Goal: Task Accomplishment & Management: Complete application form

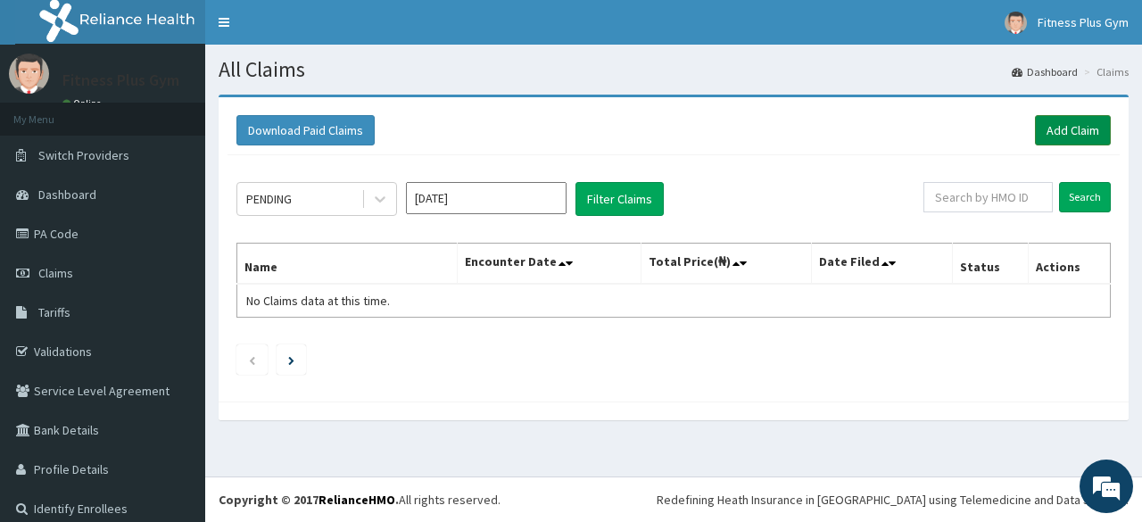
click at [1066, 140] on link "Add Claim" at bounding box center [1073, 130] width 76 height 30
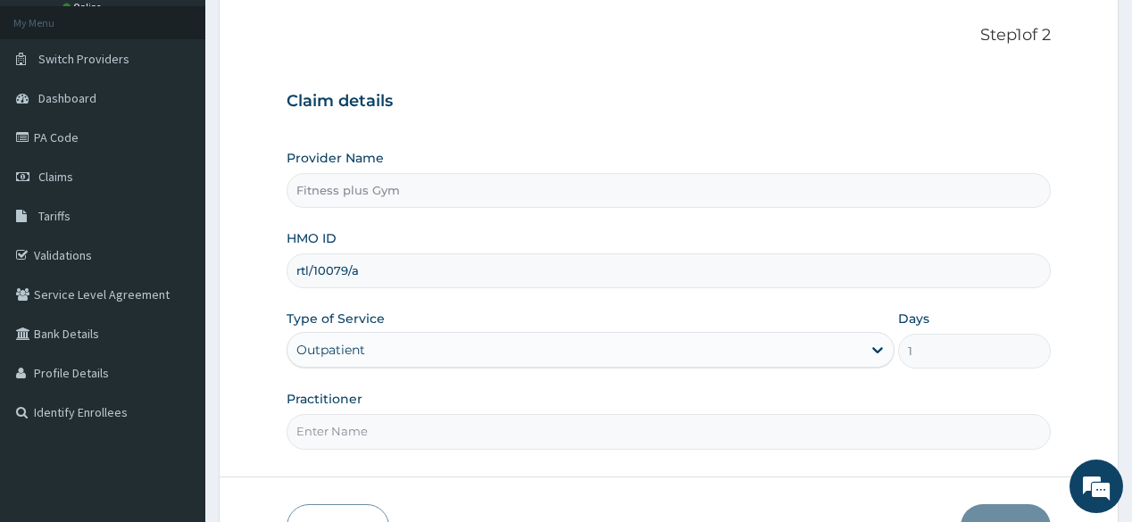
scroll to position [209, 0]
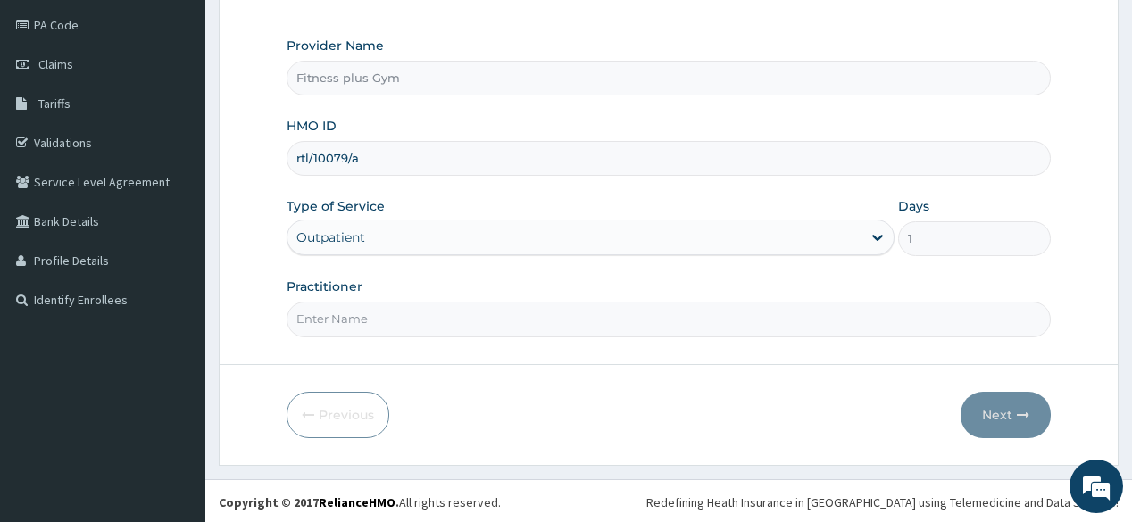
type input "rtl/10079/a"
click at [443, 326] on input "Practitioner" at bounding box center [667, 319] width 763 height 35
type input "fitnessplus"
click at [983, 396] on button "Next" at bounding box center [1005, 415] width 90 height 46
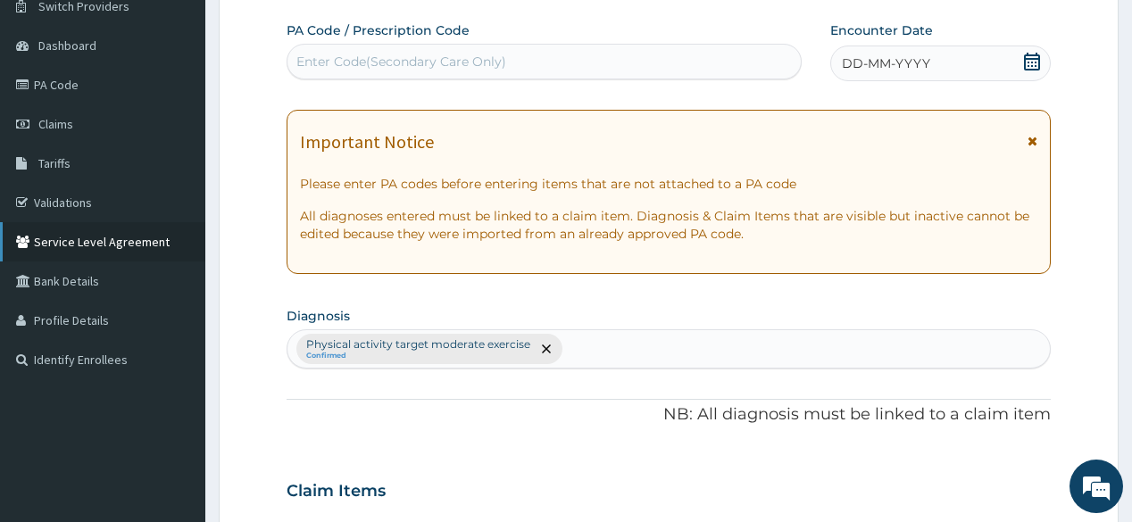
scroll to position [66, 0]
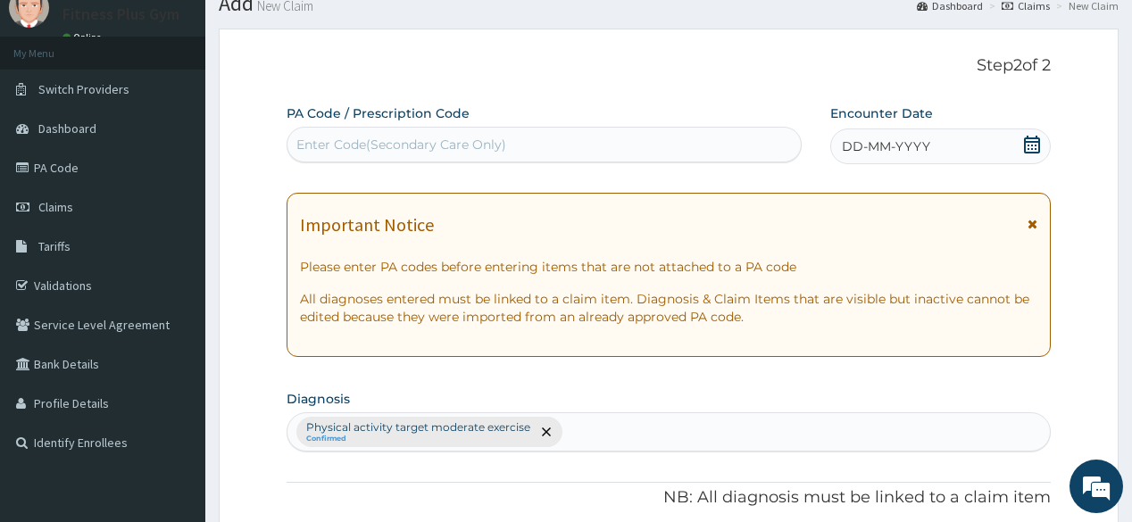
click at [365, 146] on div "Enter Code(Secondary Care Only)" at bounding box center [401, 145] width 210 height 18
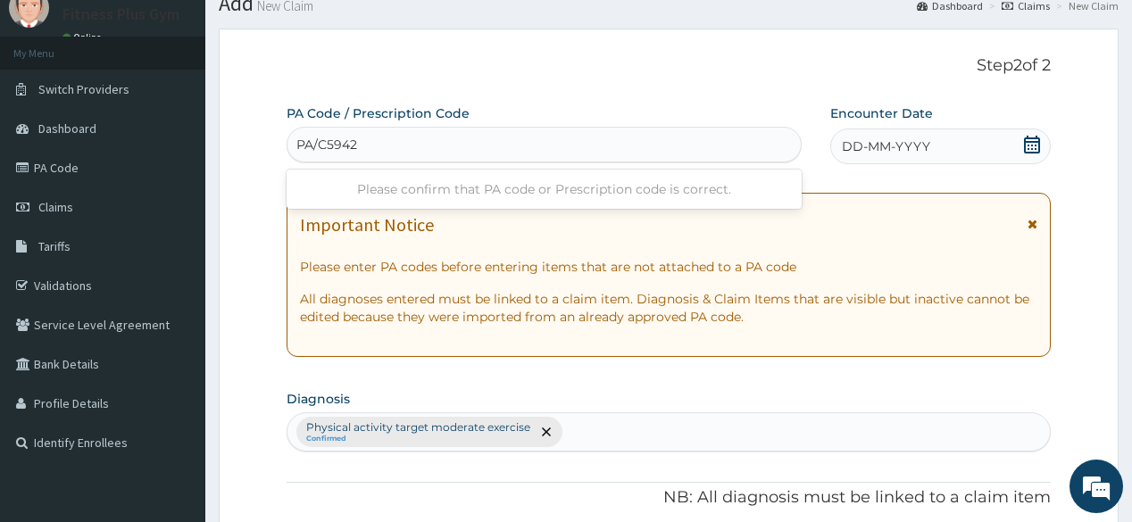
type input "PA/C59423"
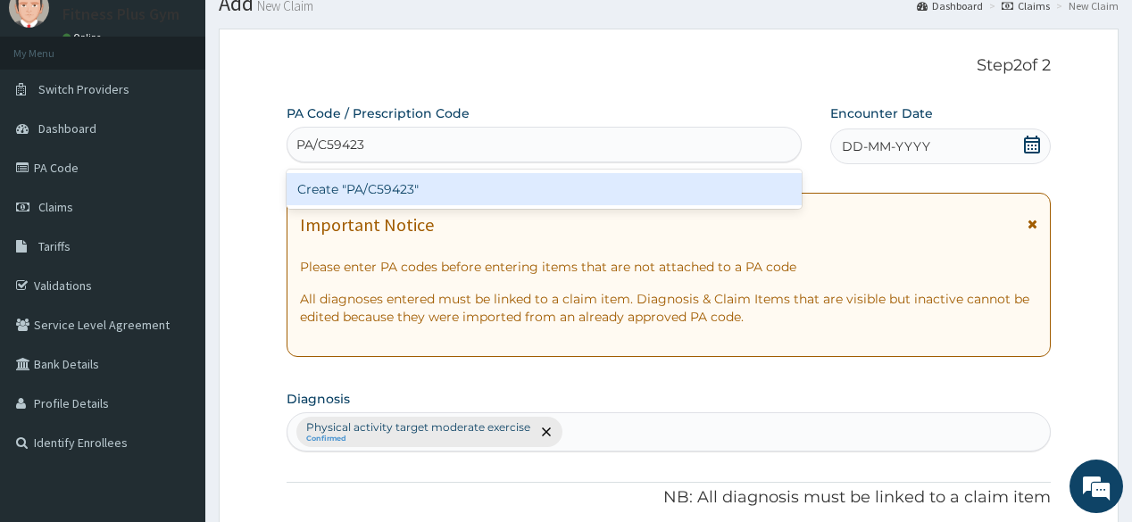
click at [421, 193] on div "Create "PA/C59423"" at bounding box center [543, 189] width 514 height 32
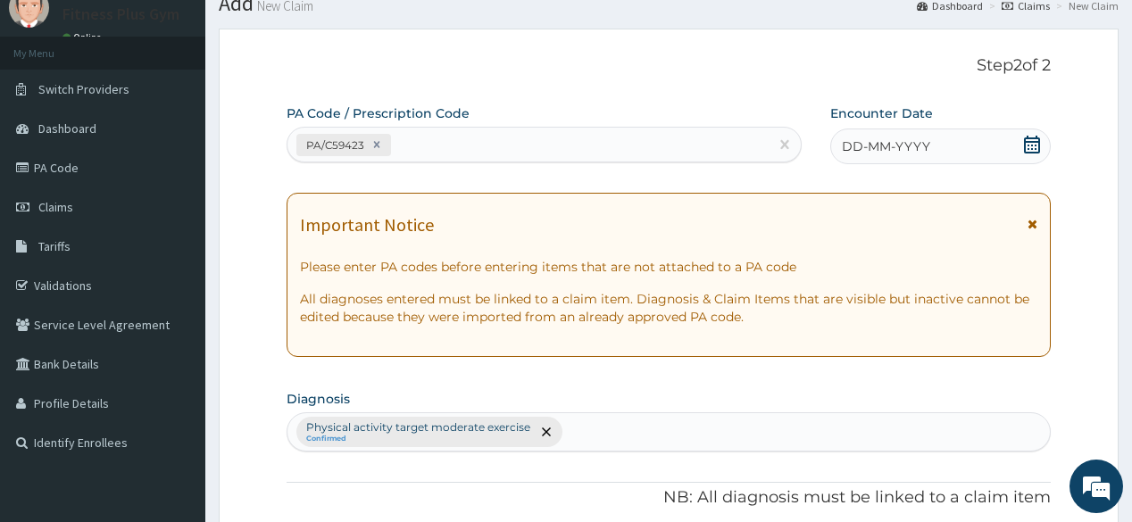
click at [1040, 143] on icon at bounding box center [1032, 145] width 18 height 18
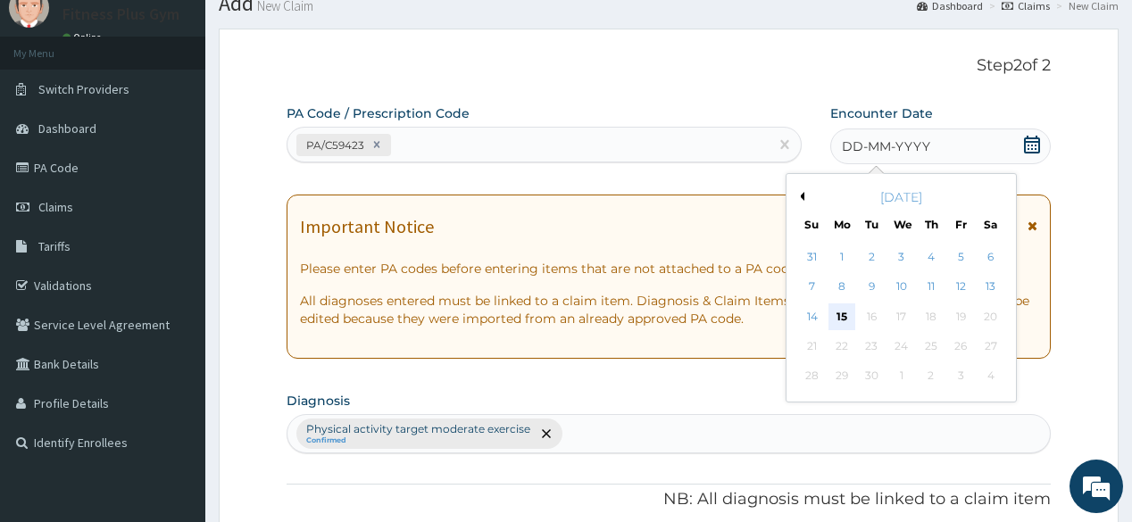
click at [850, 321] on div "15" at bounding box center [841, 316] width 27 height 27
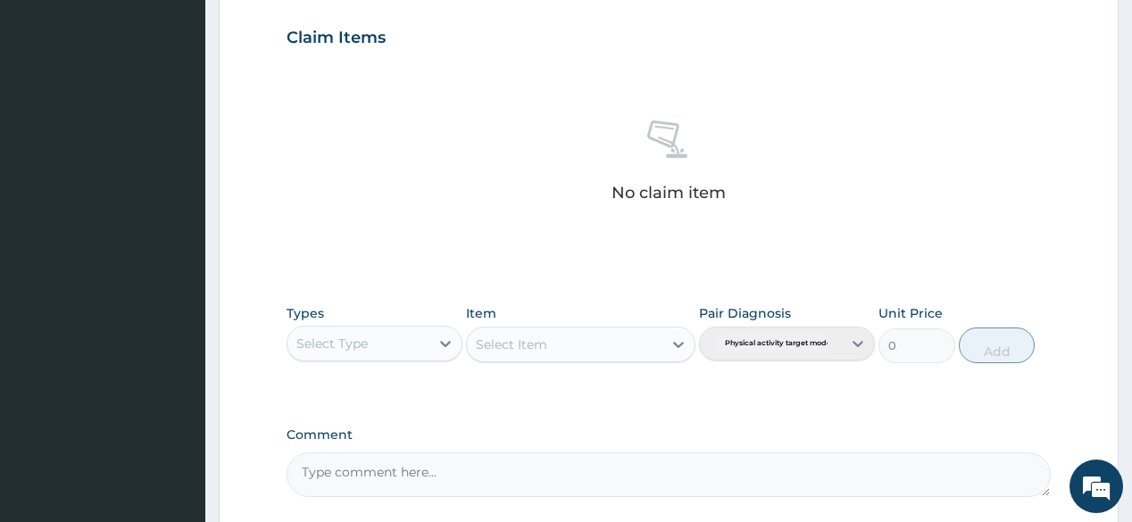
scroll to position [637, 0]
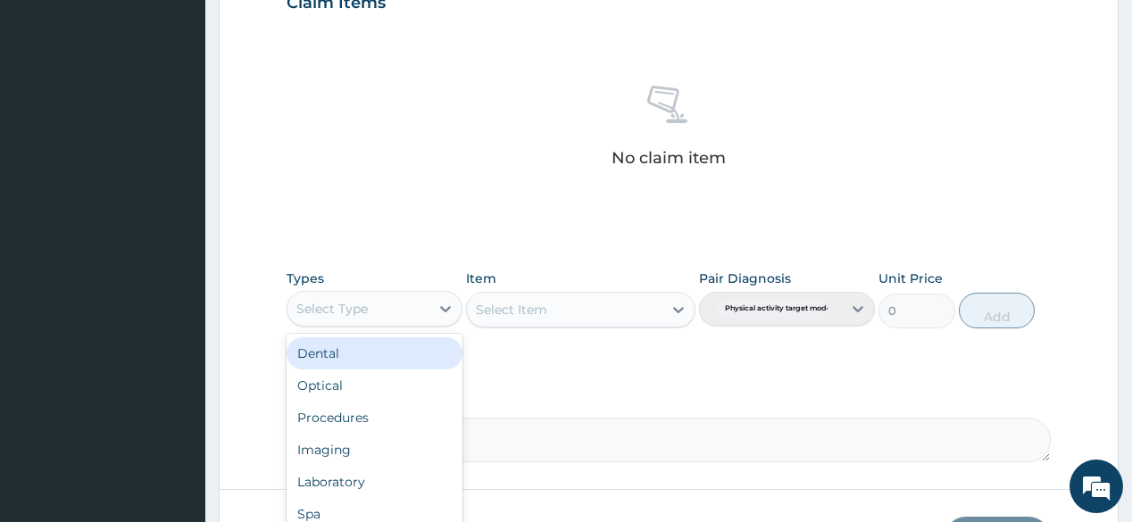
click at [416, 311] on div "Select Type" at bounding box center [358, 309] width 142 height 29
type input "gym"
click at [385, 344] on div "Gym" at bounding box center [374, 353] width 176 height 32
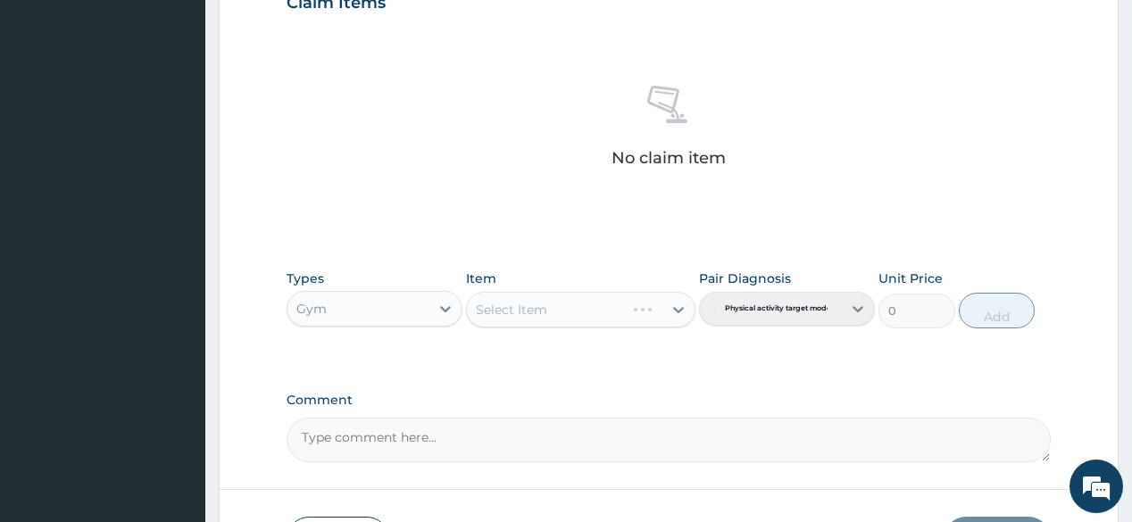
click at [666, 300] on div "Select Item" at bounding box center [580, 310] width 229 height 36
click at [666, 310] on div at bounding box center [678, 310] width 32 height 32
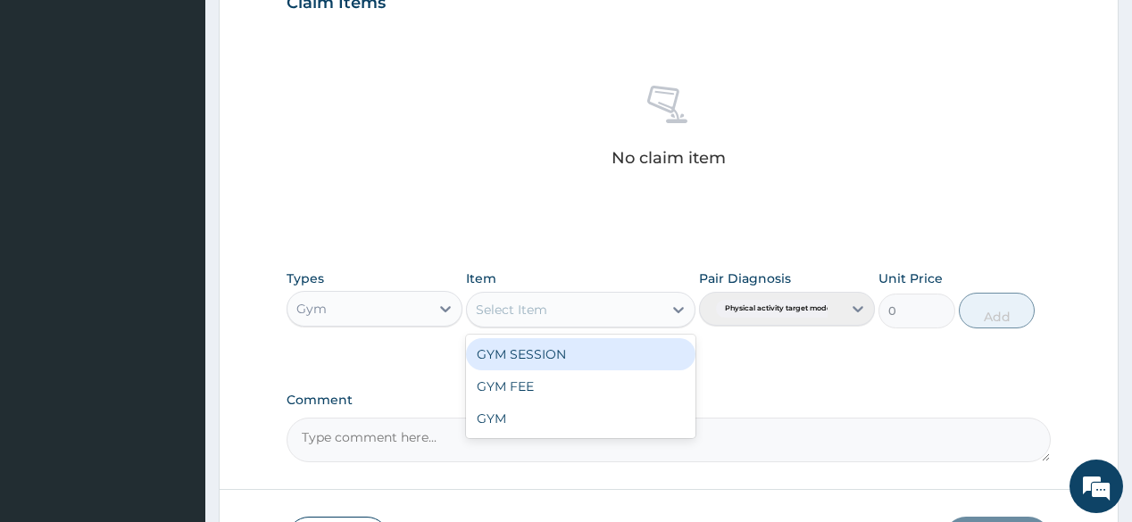
click at [605, 357] on div "GYM SESSION" at bounding box center [580, 354] width 229 height 32
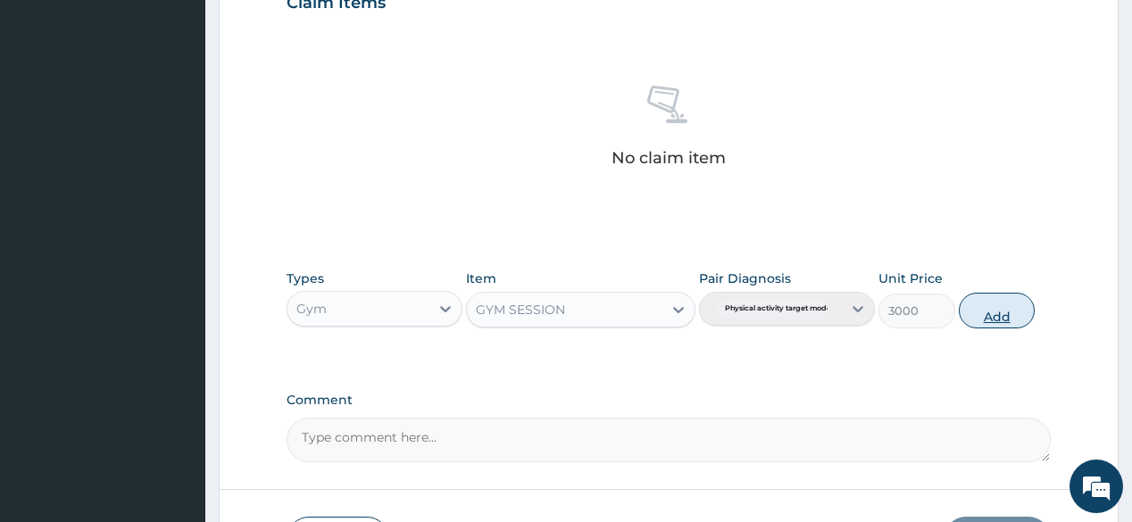
click at [991, 319] on button "Add" at bounding box center [996, 311] width 77 height 36
type input "0"
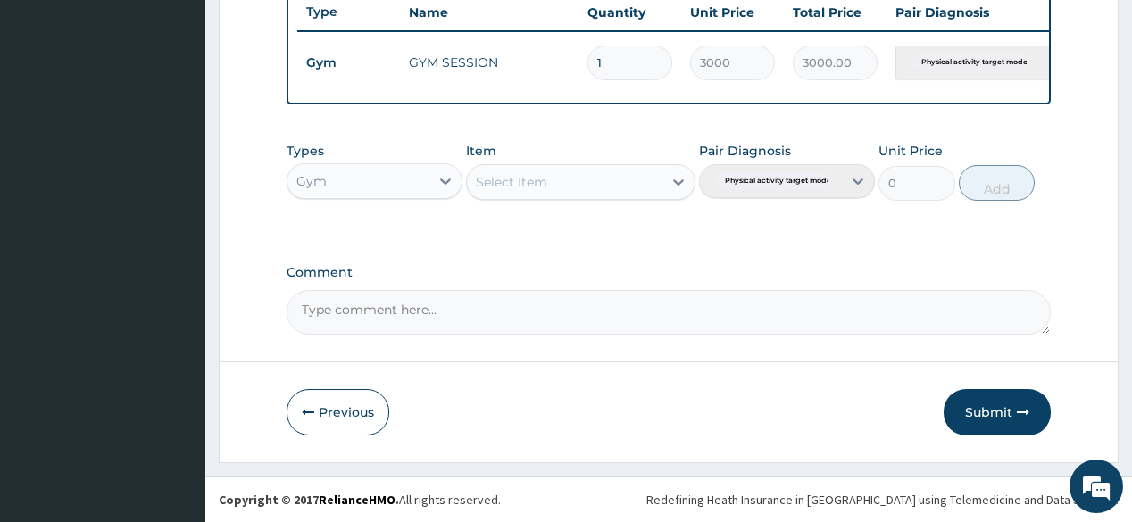
click at [1008, 424] on button "Submit" at bounding box center [996, 412] width 107 height 46
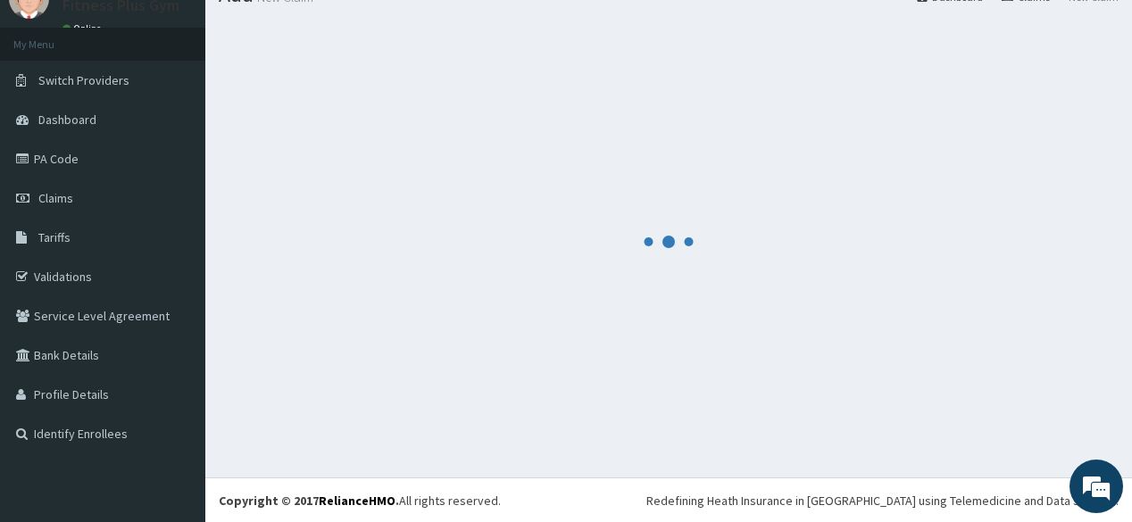
scroll to position [688, 0]
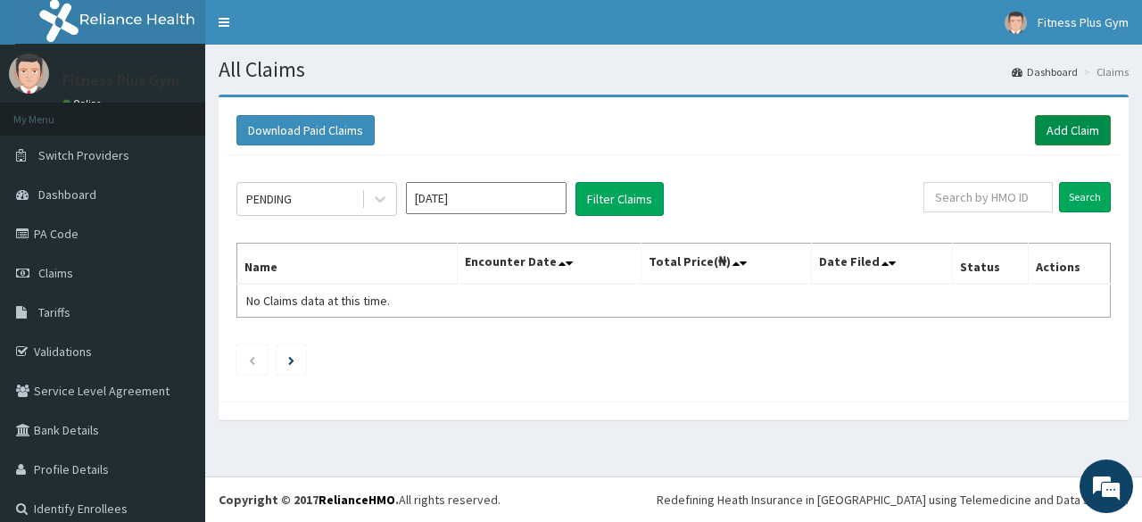
click at [1056, 132] on link "Add Claim" at bounding box center [1073, 130] width 76 height 30
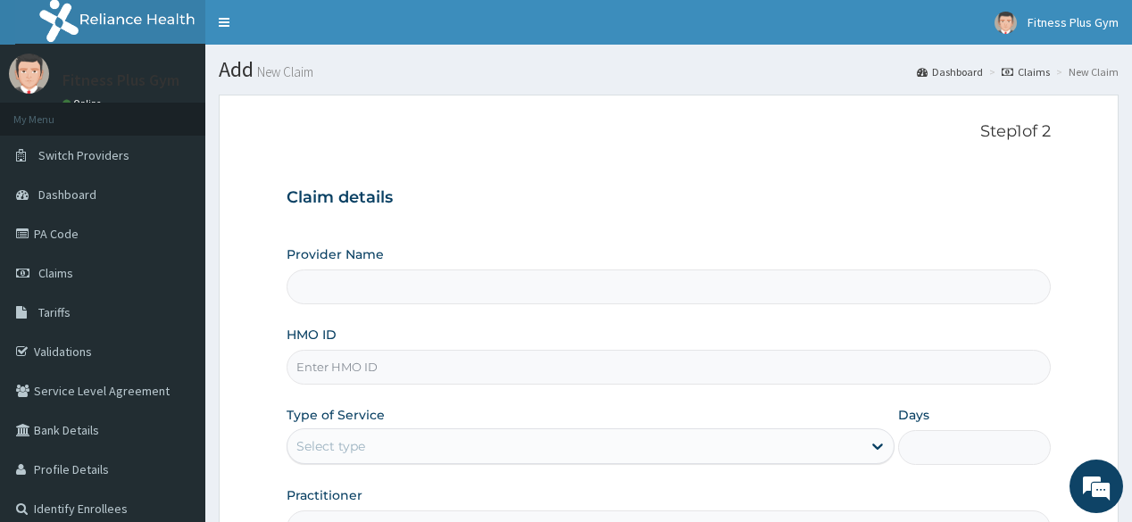
type input "Fitness plus Gym"
type input "1"
click at [405, 373] on input "HMO ID" at bounding box center [667, 367] width 763 height 35
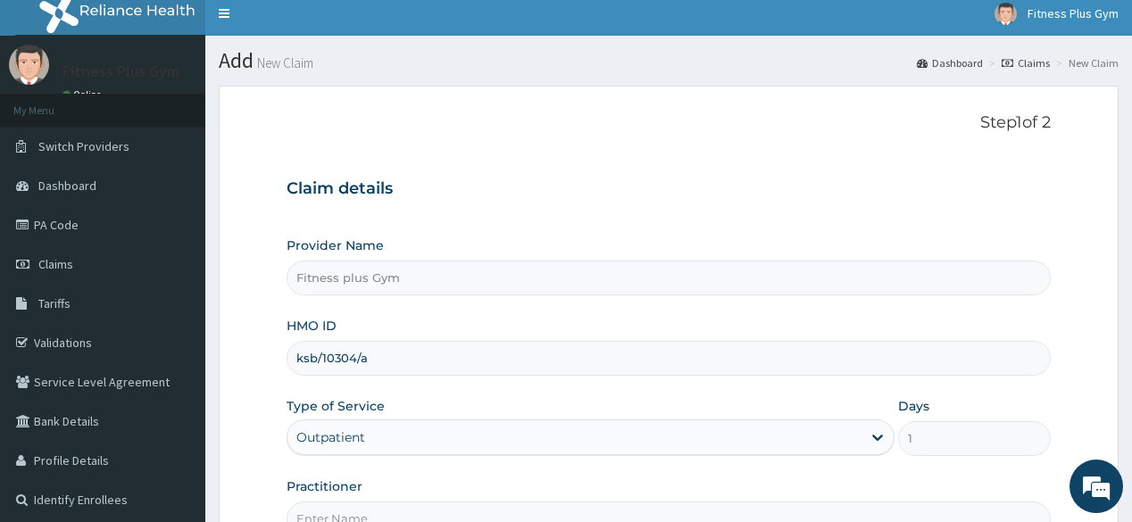
scroll to position [209, 0]
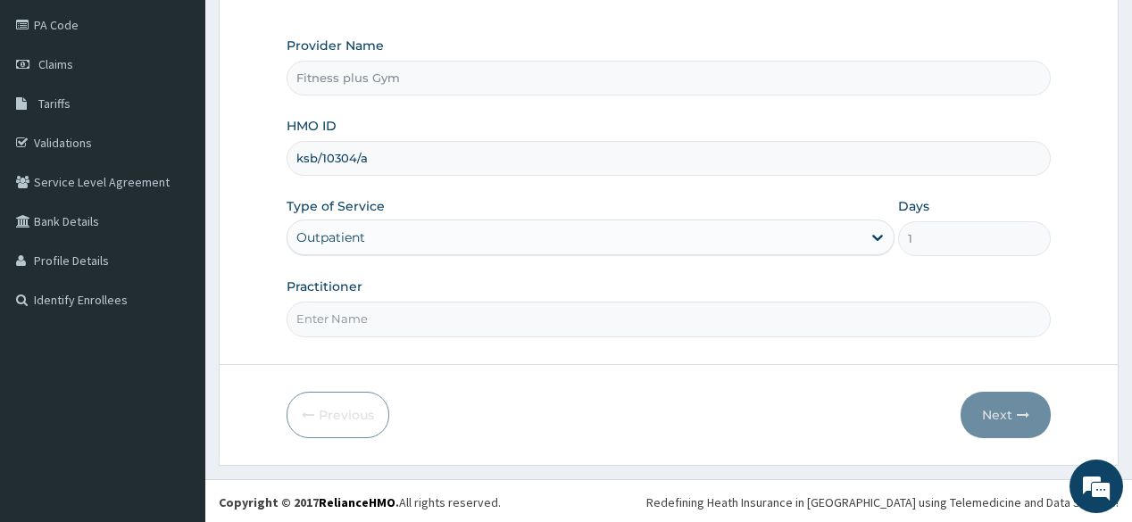
type input "ksb/10304/a"
click at [543, 312] on input "Practitioner" at bounding box center [667, 319] width 763 height 35
click at [330, 318] on input "fitnesplus" at bounding box center [667, 319] width 763 height 35
type input "fitnessplus"
click at [1024, 423] on button "Next" at bounding box center [1005, 415] width 90 height 46
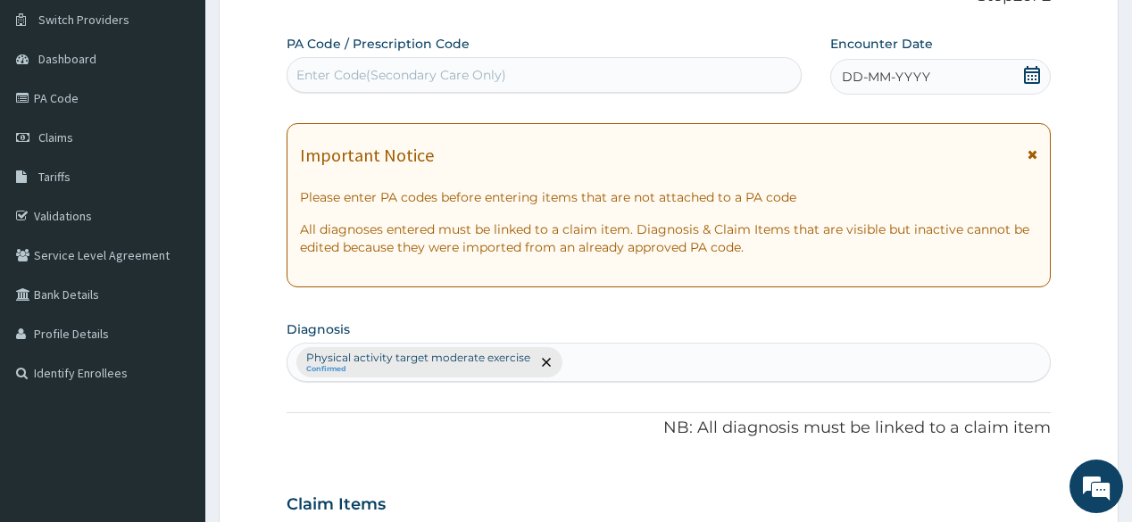
scroll to position [66, 0]
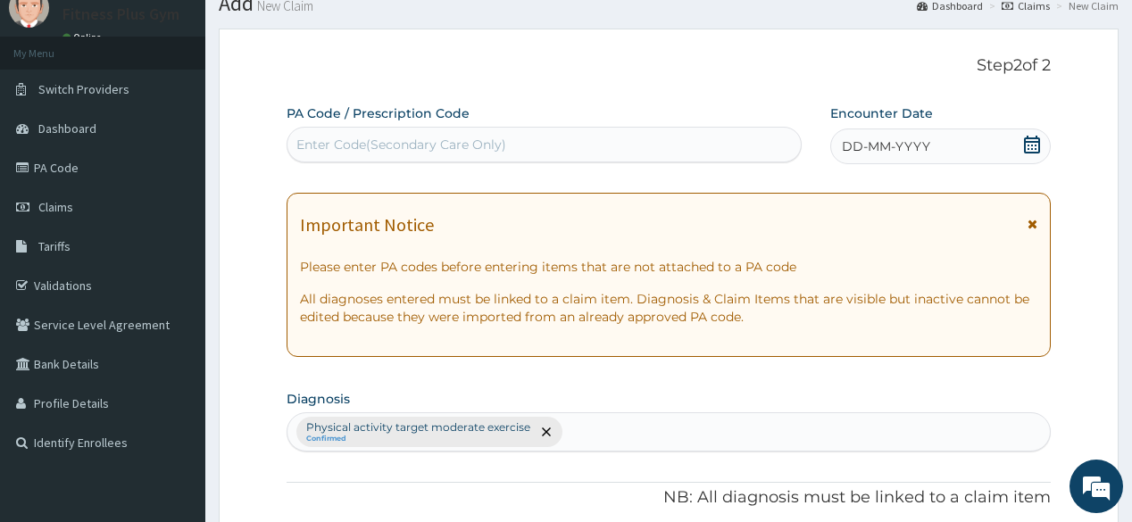
click at [437, 134] on div "Enter Code(Secondary Care Only)" at bounding box center [543, 144] width 512 height 29
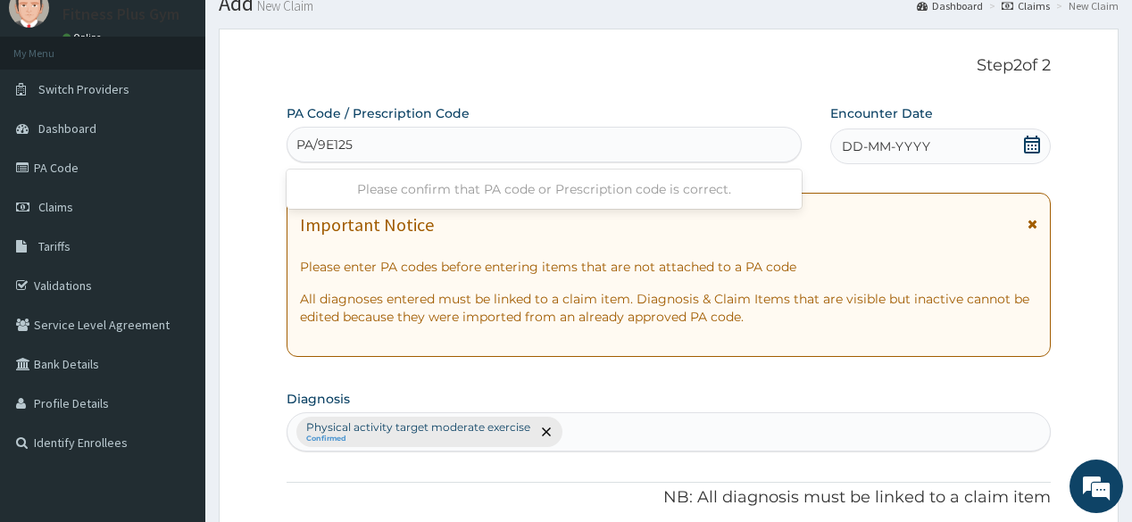
type input "PA/9E1256"
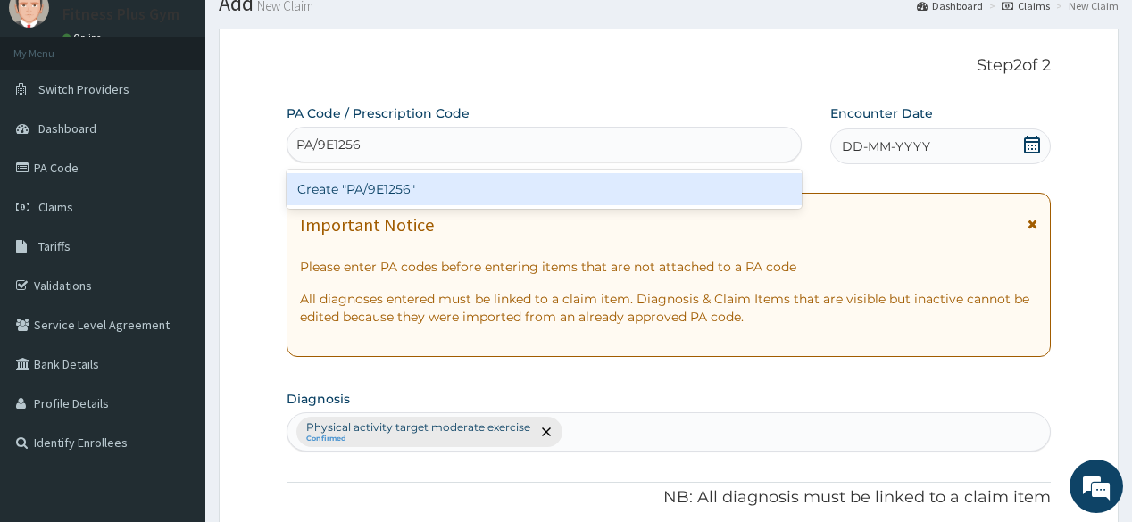
click at [400, 186] on div "Create "PA/9E1256"" at bounding box center [543, 189] width 514 height 32
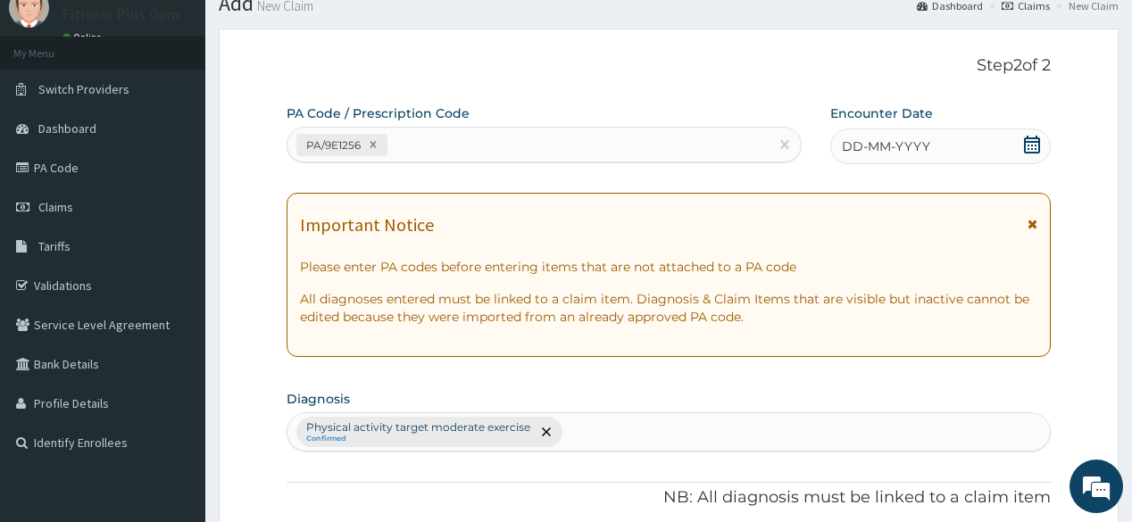
click at [1028, 140] on icon at bounding box center [1032, 145] width 16 height 18
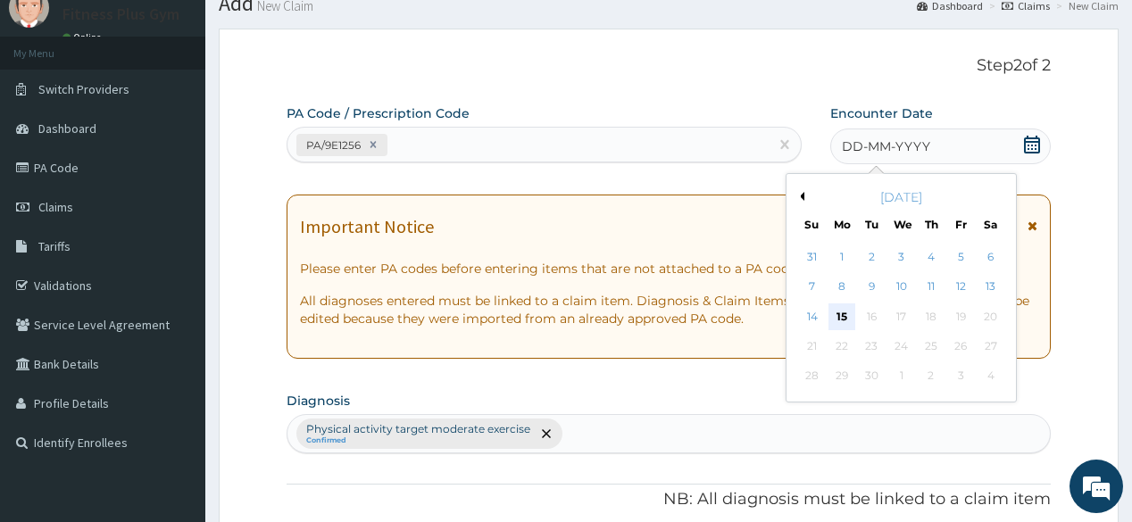
click at [842, 317] on div "15" at bounding box center [841, 316] width 27 height 27
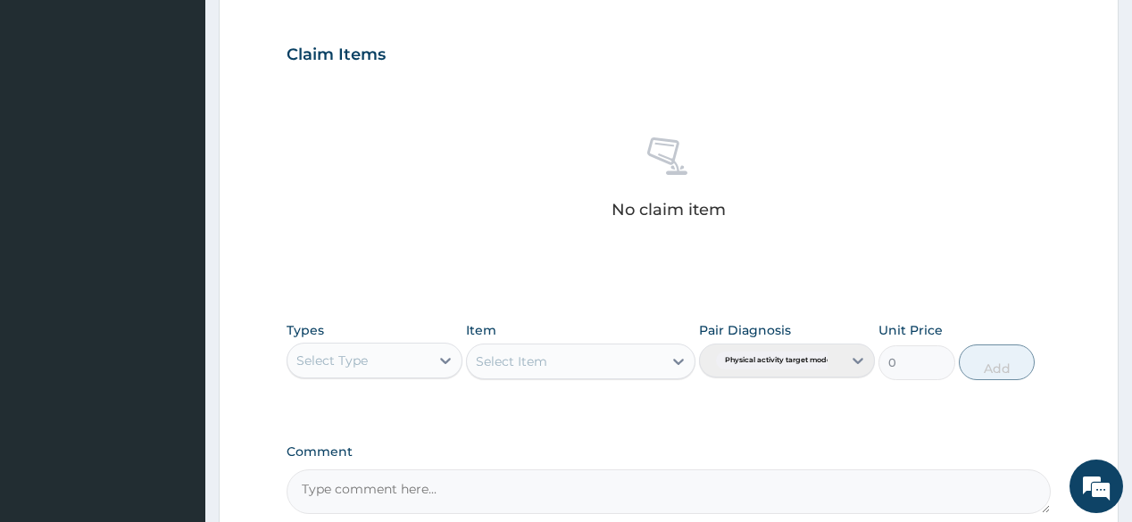
scroll to position [643, 0]
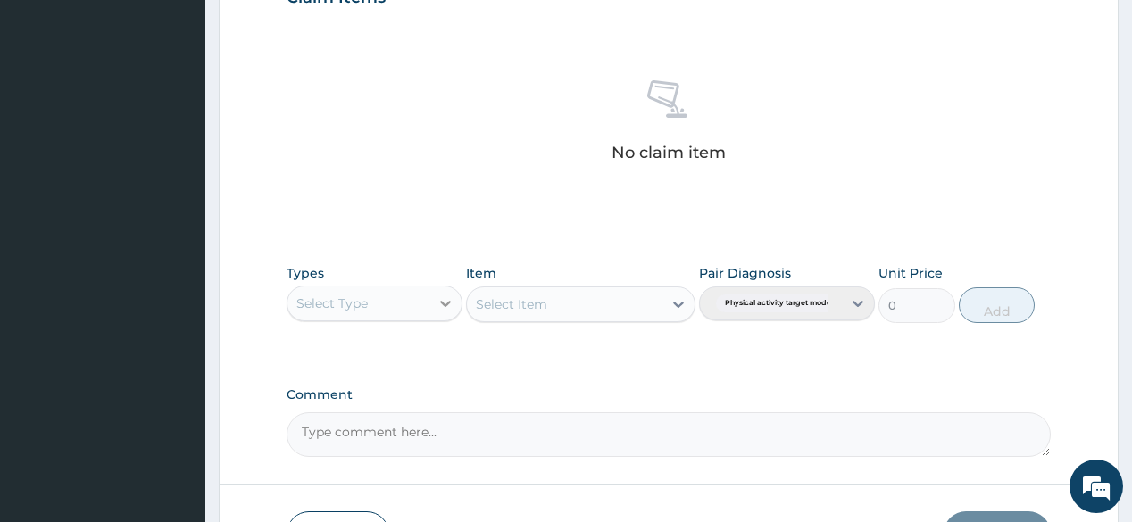
click at [447, 307] on icon at bounding box center [445, 304] width 18 height 18
type input "gym"
click at [378, 336] on div "Gym" at bounding box center [374, 348] width 176 height 32
click at [620, 308] on div "Select Item" at bounding box center [580, 304] width 229 height 36
click at [620, 308] on div "Select Item" at bounding box center [564, 304] width 195 height 29
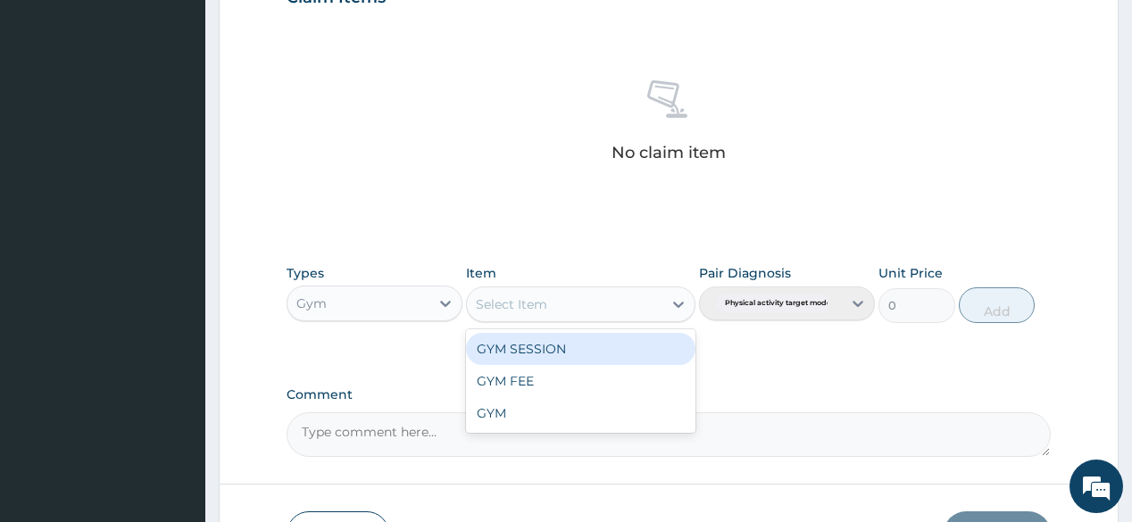
click at [587, 344] on div "GYM SESSION" at bounding box center [580, 349] width 229 height 32
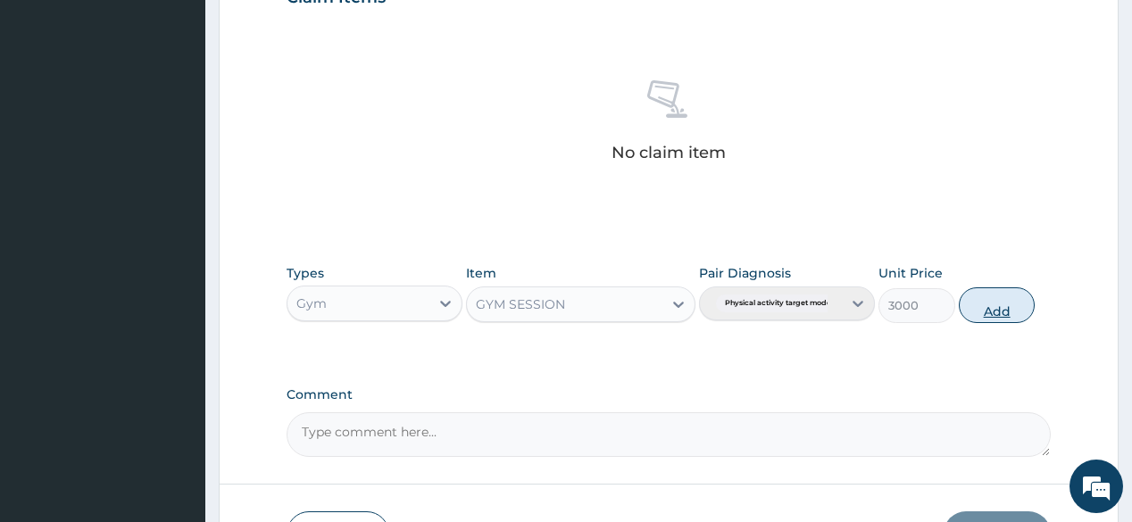
click at [997, 303] on button "Add" at bounding box center [996, 305] width 77 height 36
type input "0"
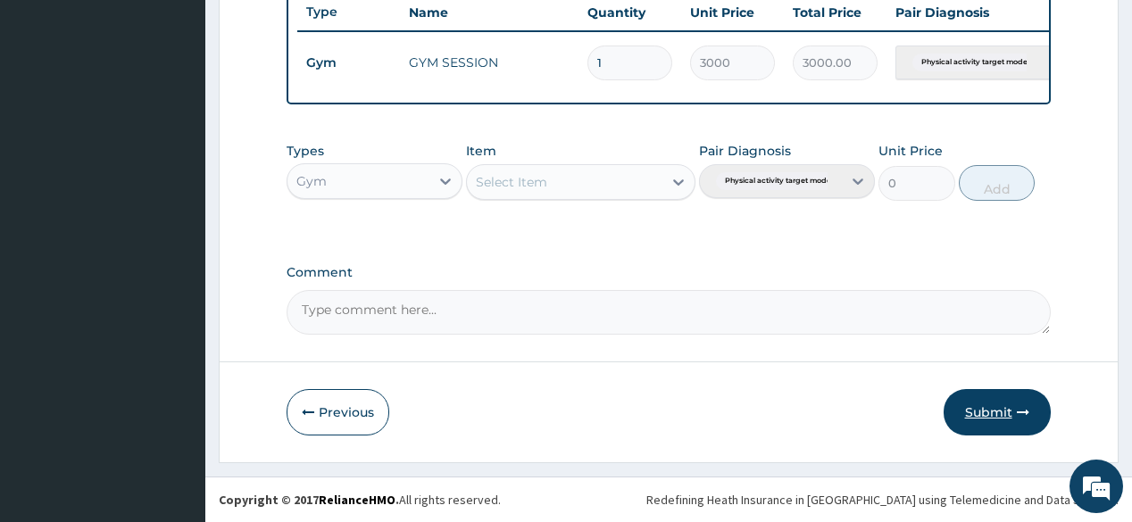
click at [1008, 413] on button "Submit" at bounding box center [996, 412] width 107 height 46
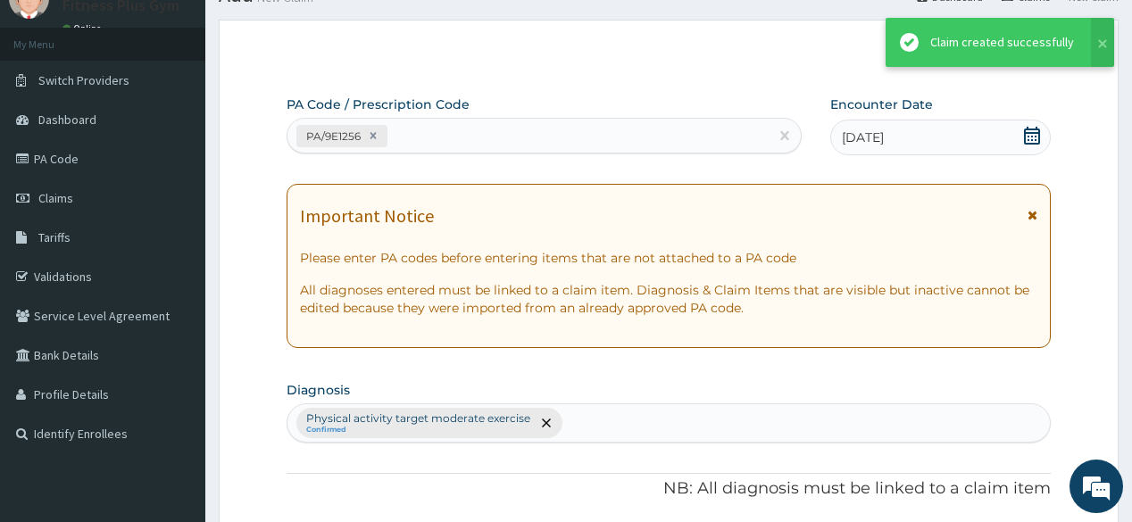
scroll to position [688, 0]
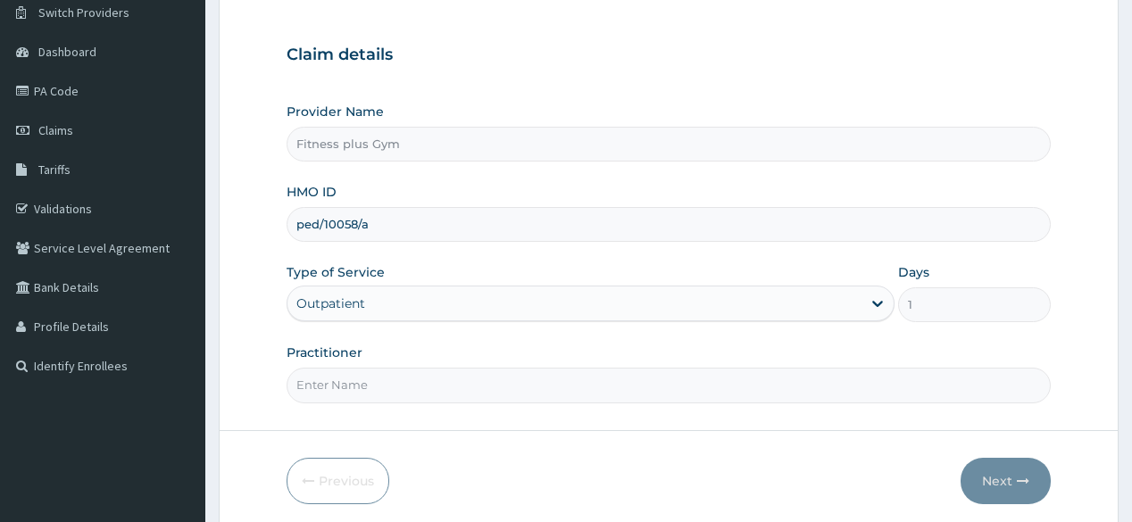
type input "ped/10058/a"
click at [393, 372] on input "Practitioner" at bounding box center [667, 385] width 763 height 35
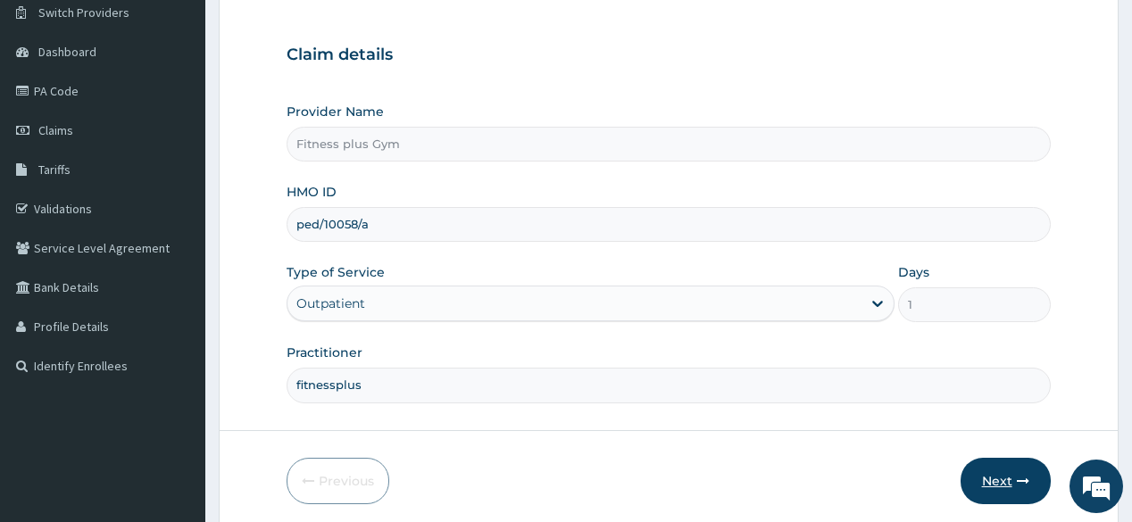
type input "fitnessplus"
click at [1024, 485] on icon "button" at bounding box center [1022, 481] width 12 height 12
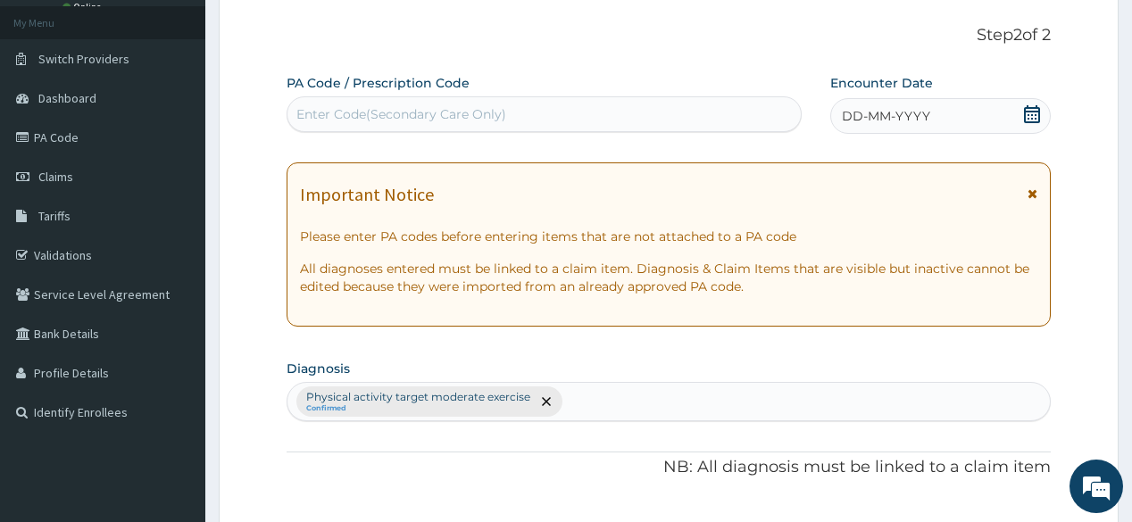
scroll to position [71, 0]
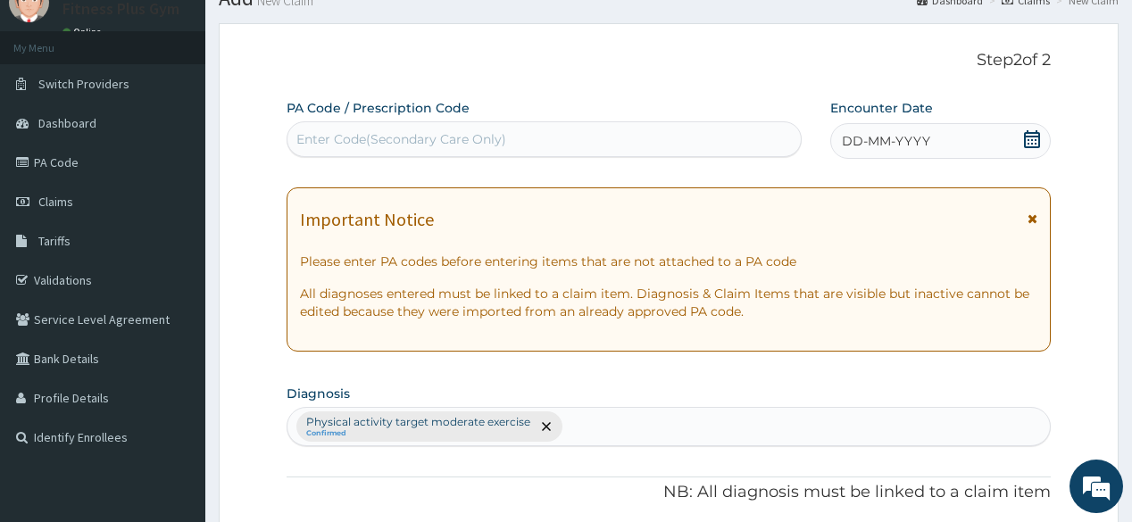
click at [423, 136] on div "Enter Code(Secondary Care Only)" at bounding box center [401, 139] width 210 height 18
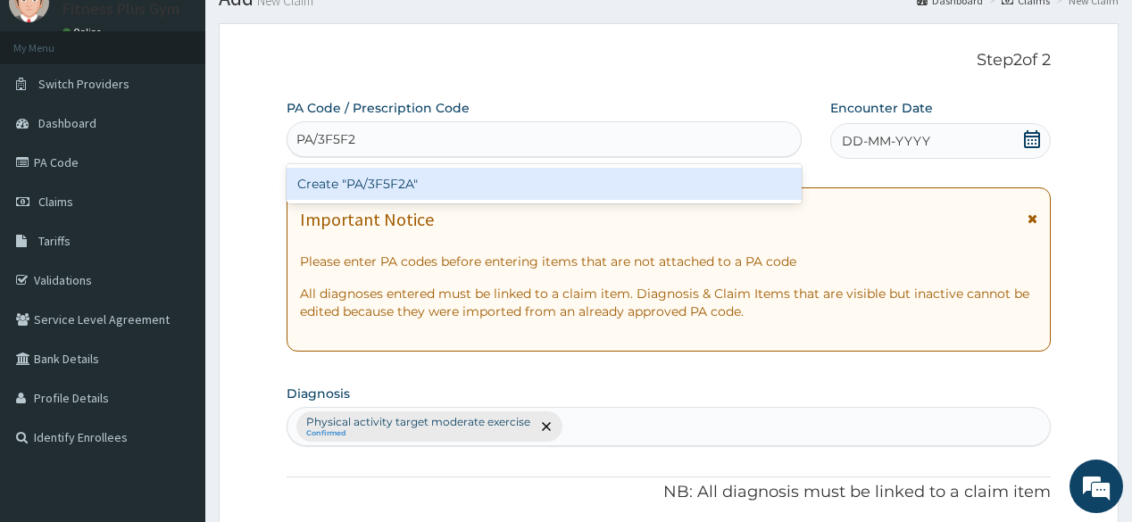
type input "PA/3F5F2A"
click at [339, 178] on div "Create "PA/3F5F2A"" at bounding box center [543, 184] width 514 height 32
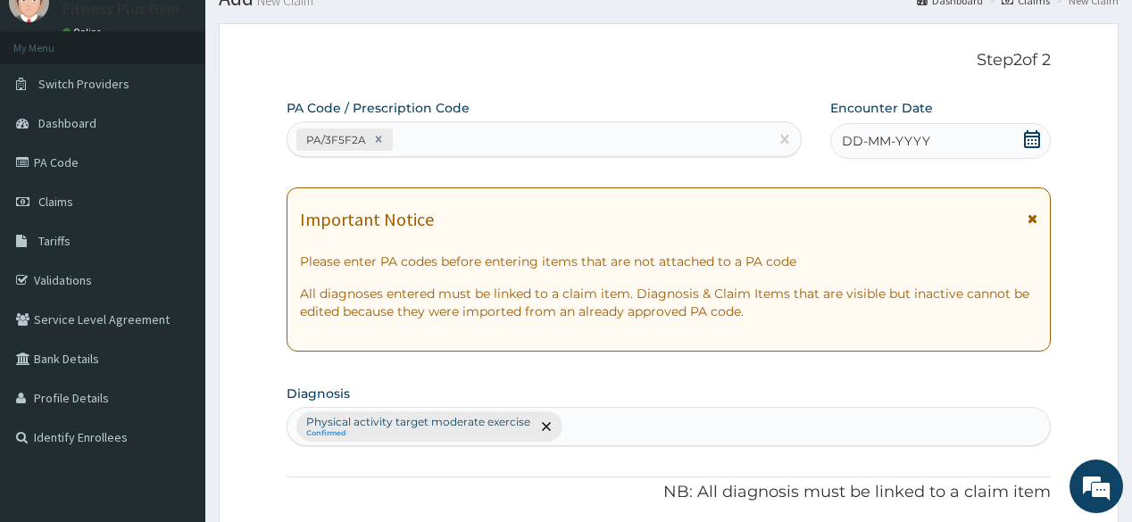
drag, startPoint x: 954, startPoint y: 144, endPoint x: 955, endPoint y: 168, distance: 24.1
drag, startPoint x: 955, startPoint y: 168, endPoint x: 1014, endPoint y: 161, distance: 59.3
click at [1028, 136] on icon at bounding box center [1032, 139] width 16 height 18
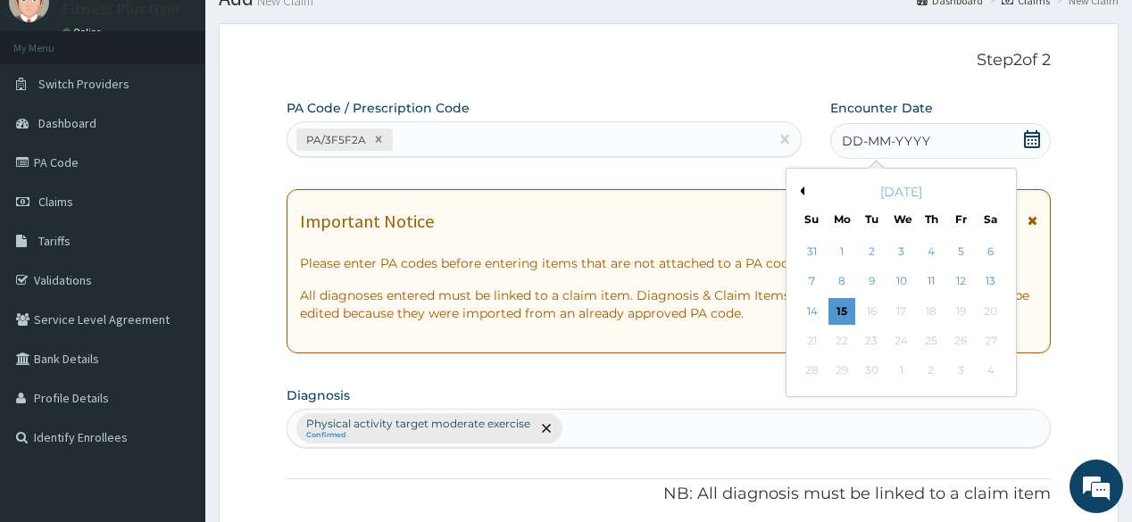
drag, startPoint x: 846, startPoint y: 298, endPoint x: 837, endPoint y: 317, distance: 20.8
click at [842, 300] on div "15" at bounding box center [841, 311] width 27 height 27
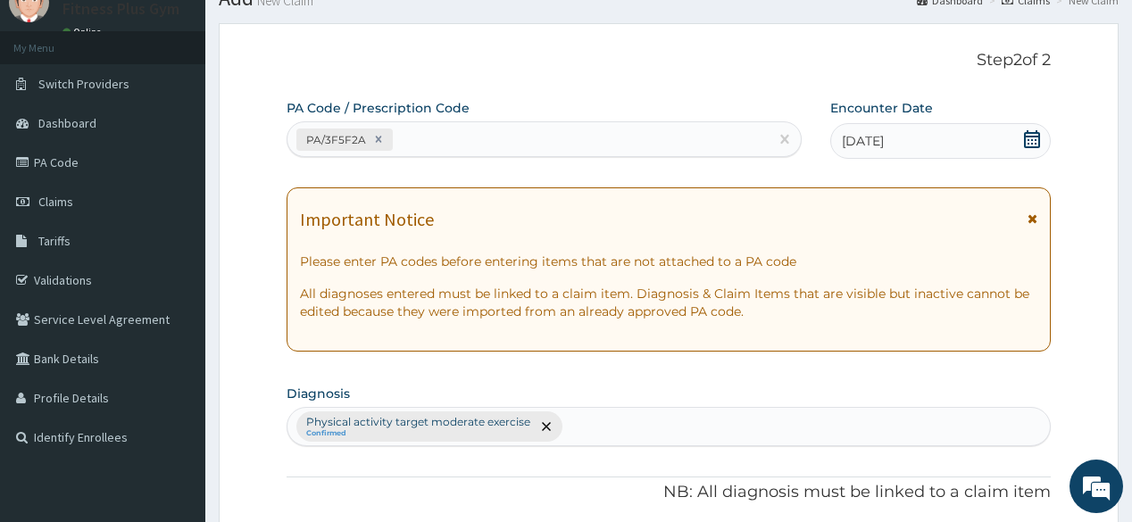
click at [837, 317] on p "All diagnoses entered must be linked to a claim item. Diagnosis & Claim Items t…" at bounding box center [668, 303] width 736 height 36
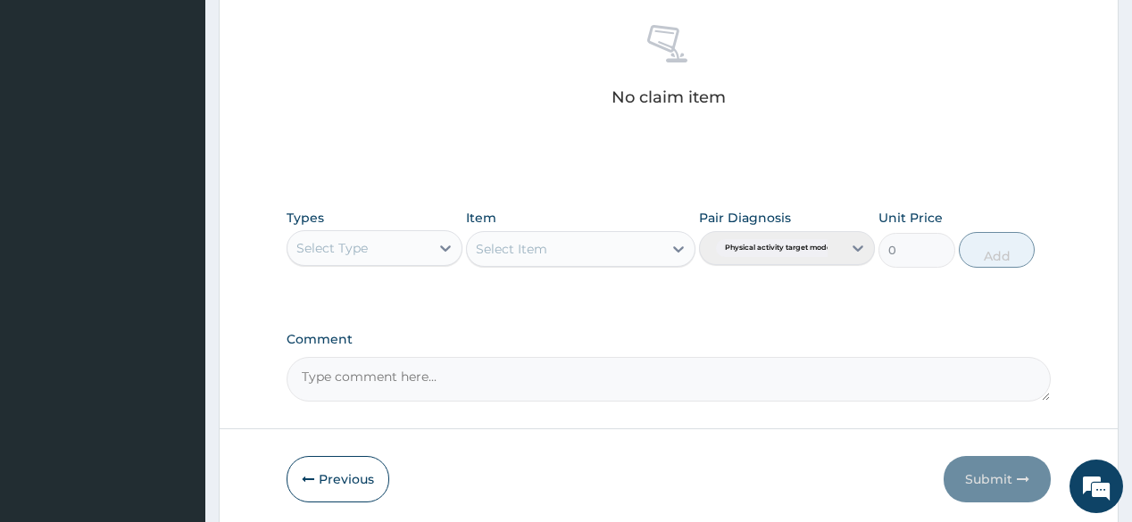
scroll to position [714, 0]
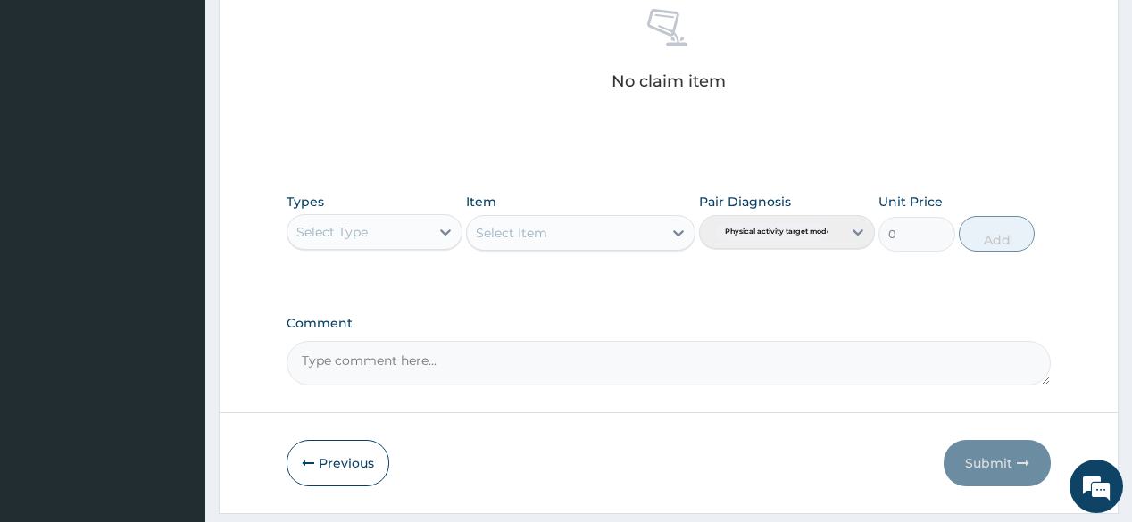
click at [405, 231] on div "Select Type" at bounding box center [358, 232] width 142 height 29
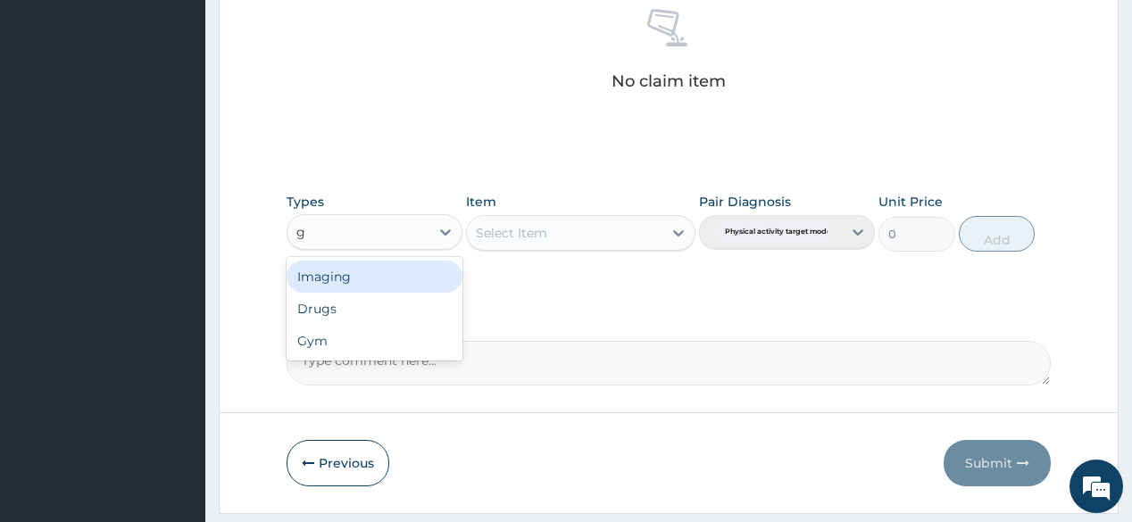
type input "gy"
click at [394, 267] on div "Gym" at bounding box center [374, 277] width 176 height 32
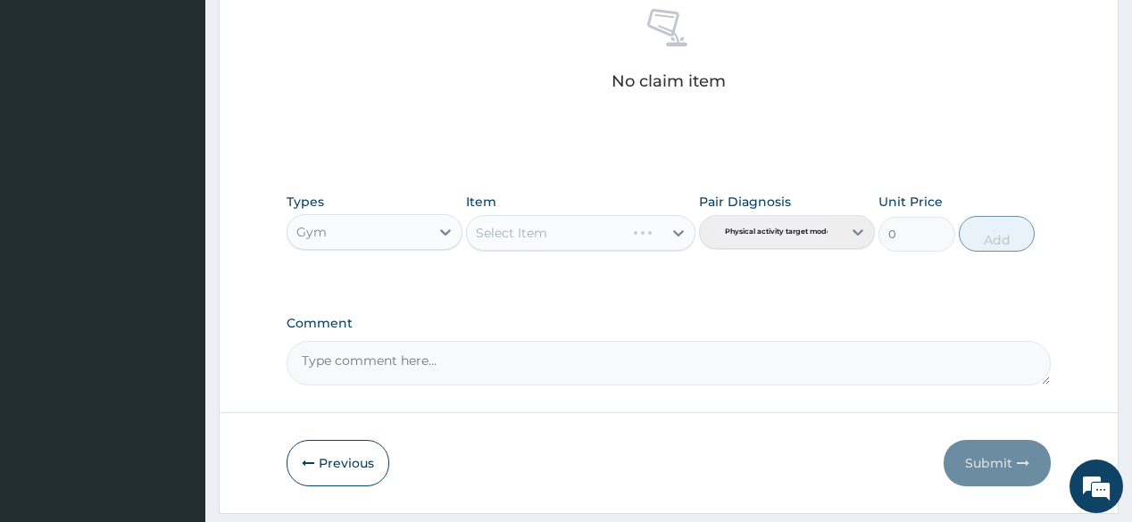
click at [683, 233] on div "Select Item" at bounding box center [580, 233] width 229 height 36
click at [676, 232] on div "Select Item" at bounding box center [580, 233] width 229 height 36
click at [676, 232] on icon at bounding box center [678, 233] width 11 height 6
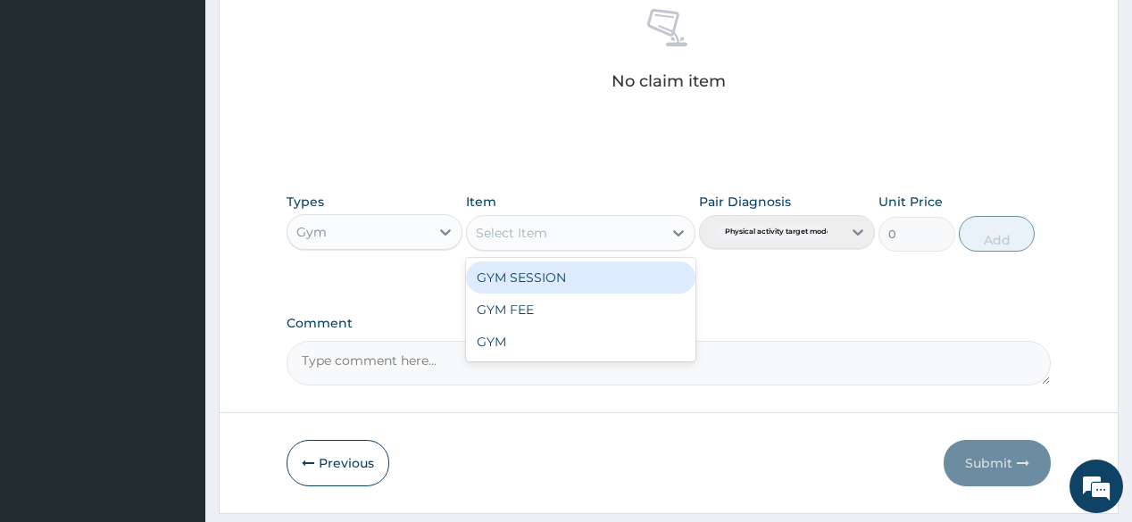
click at [567, 272] on div "GYM SESSION" at bounding box center [580, 277] width 229 height 32
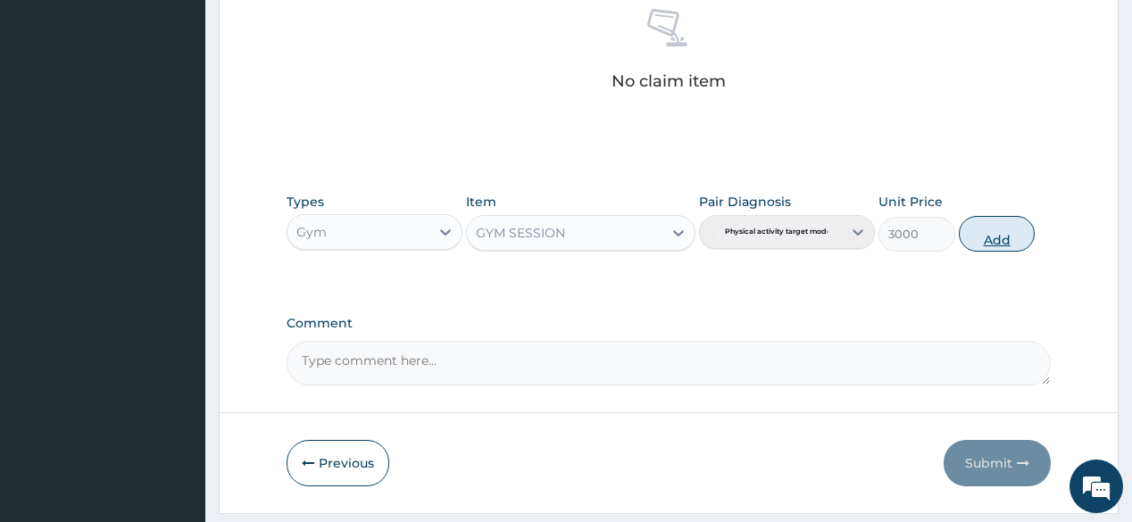
click at [1014, 232] on button "Add" at bounding box center [996, 234] width 77 height 36
click at [1014, 232] on div "Types Gym Item option GYM SESSION, selected. Select is focused ,type to refine …" at bounding box center [667, 236] width 763 height 104
type input "0"
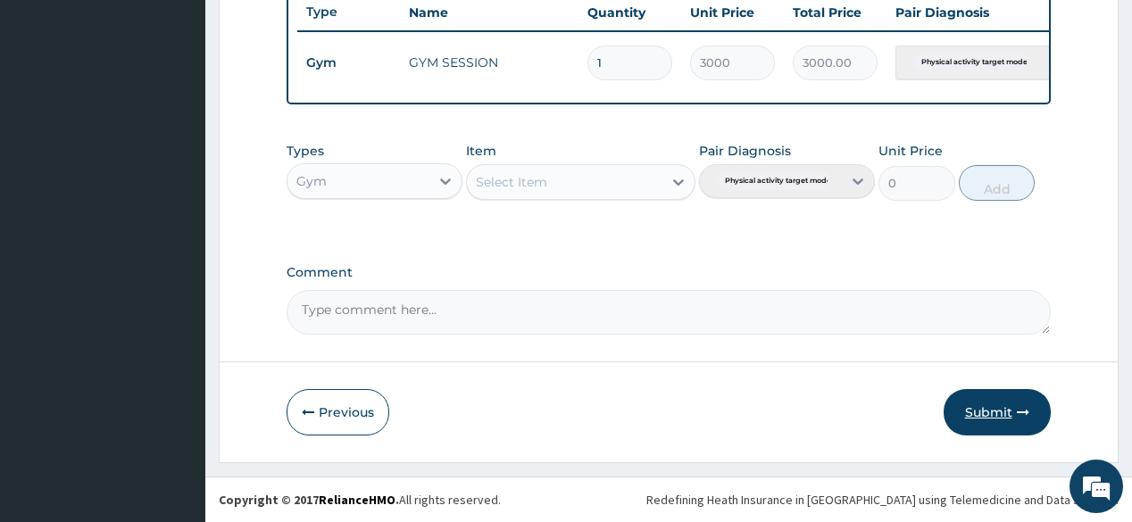
click at [997, 397] on button "Submit" at bounding box center [996, 412] width 107 height 46
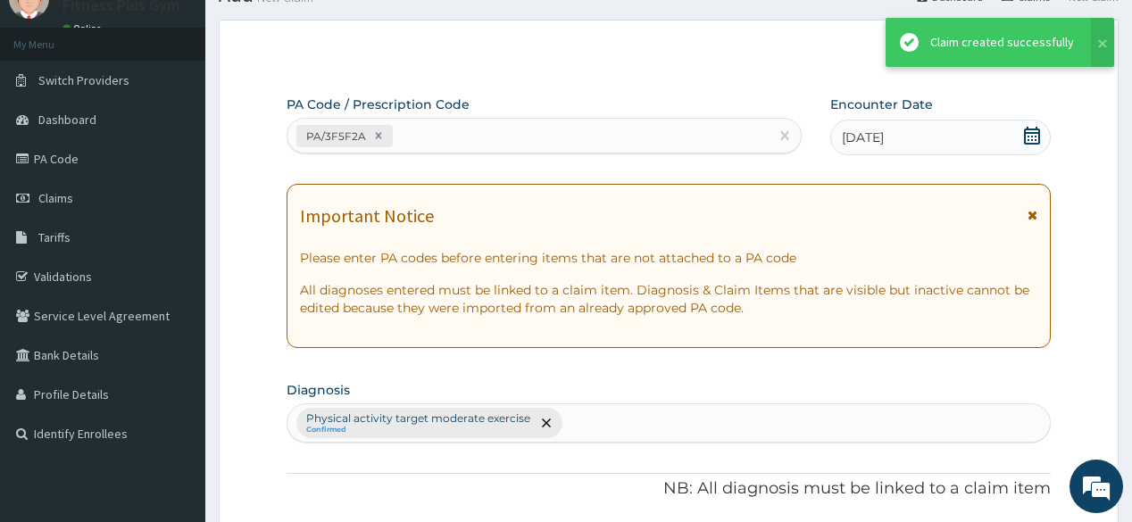
scroll to position [688, 0]
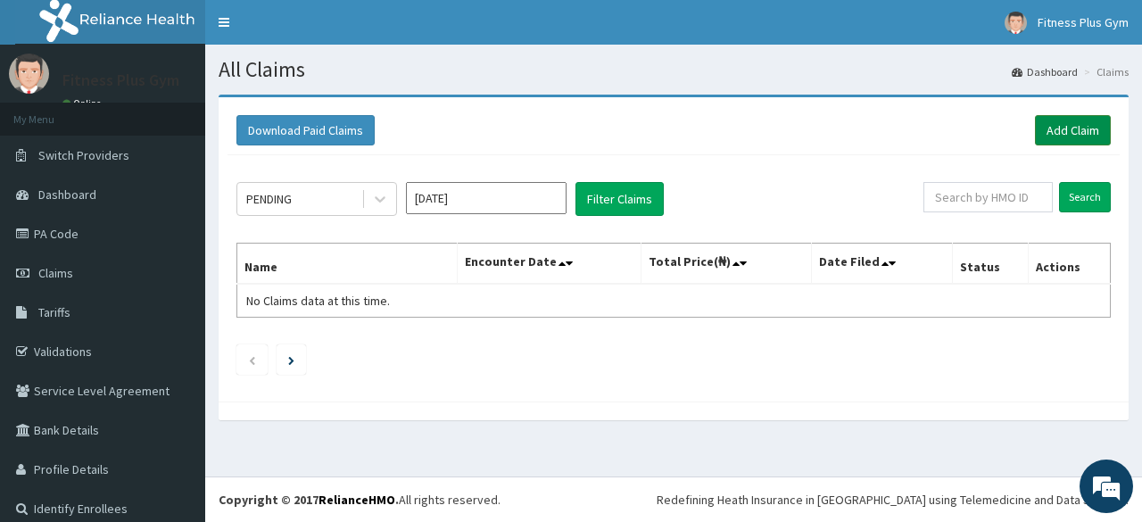
click at [1076, 129] on link "Add Claim" at bounding box center [1073, 130] width 76 height 30
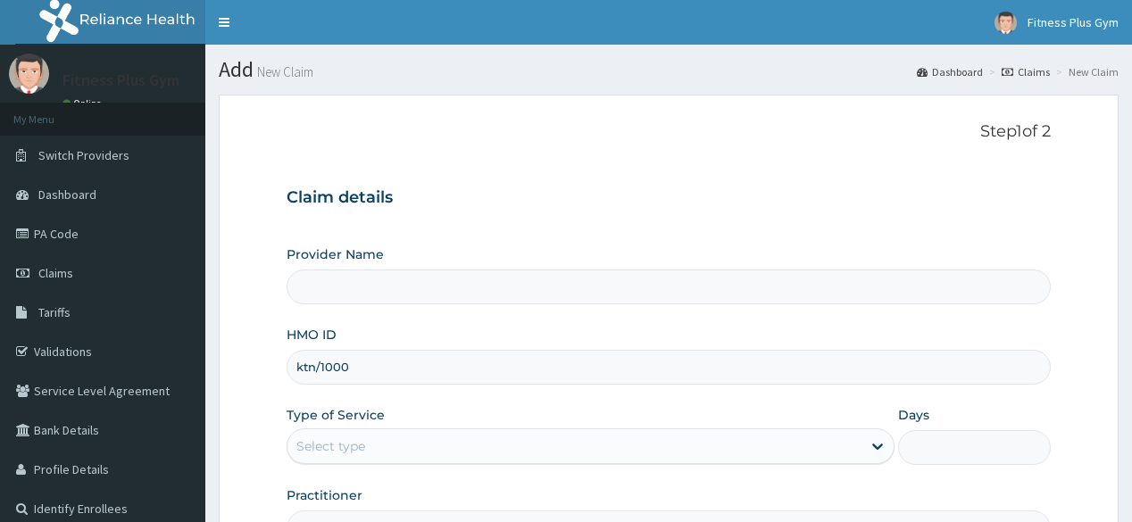
type input "ktn/10005"
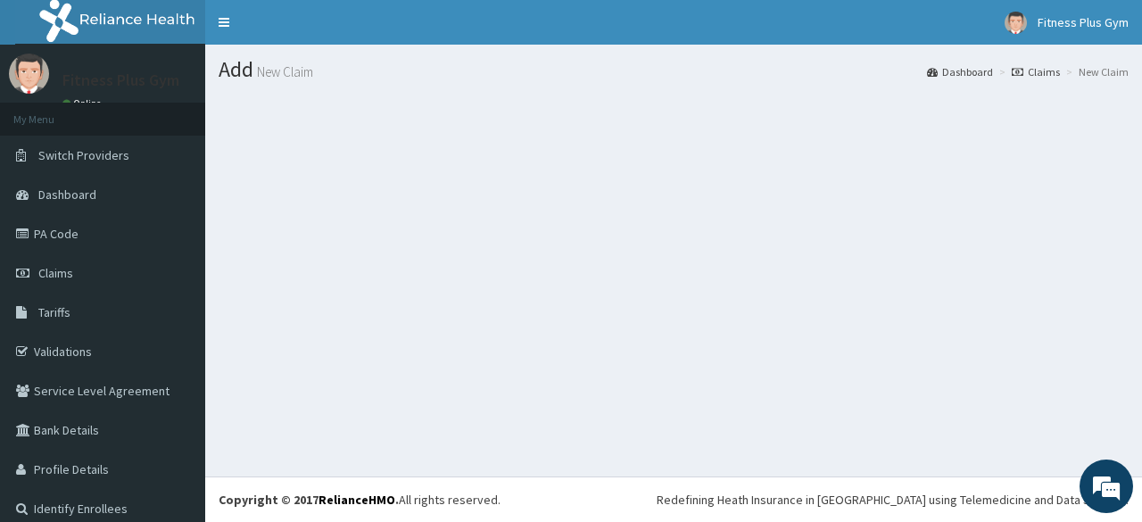
drag, startPoint x: 214, startPoint y: 46, endPoint x: 178, endPoint y: 76, distance: 46.3
drag, startPoint x: 178, startPoint y: 76, endPoint x: 983, endPoint y: 400, distance: 866.9
click at [1014, 400] on div "Add New Claim Dashboard Claims New Claim" at bounding box center [673, 261] width 937 height 432
click at [93, 234] on link "PA Code" at bounding box center [102, 233] width 205 height 39
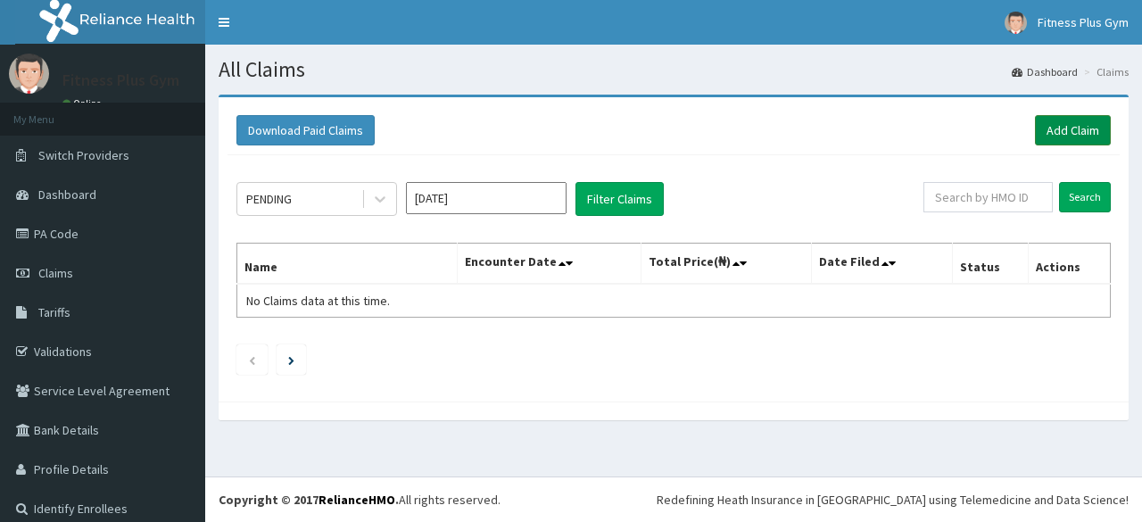
click at [1057, 137] on link "Add Claim" at bounding box center [1073, 130] width 76 height 30
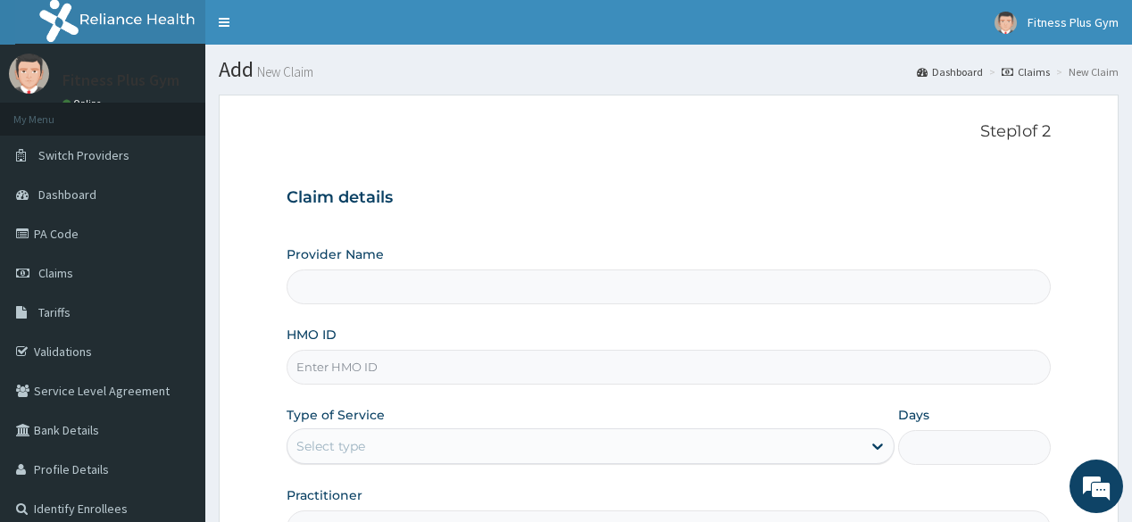
drag, startPoint x: 0, startPoint y: 0, endPoint x: 359, endPoint y: 375, distance: 518.9
click at [359, 375] on input "HMO ID" at bounding box center [667, 367] width 763 height 35
type input "ktn/"
type input "Fitness plus Gym"
type input "1"
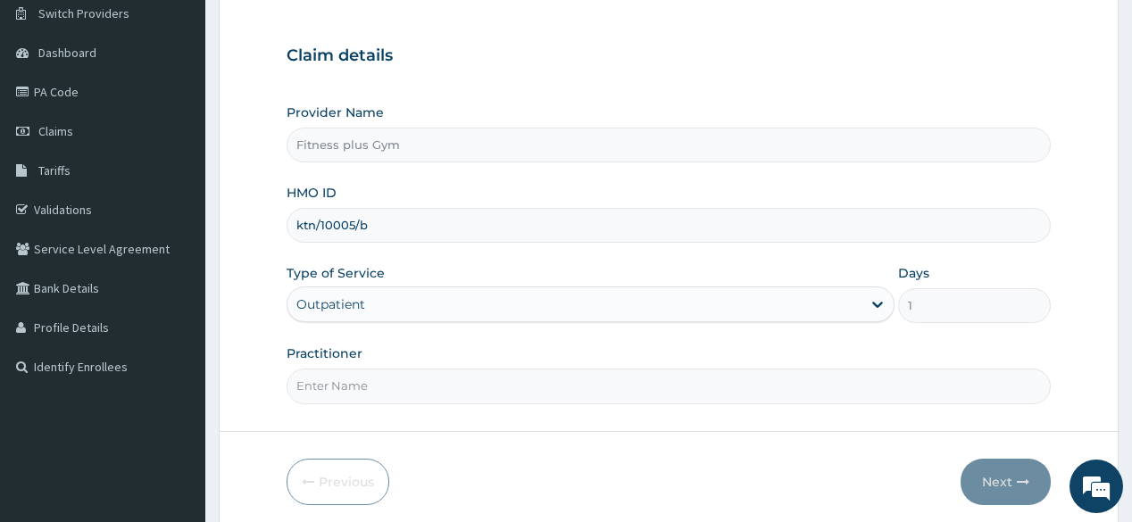
scroll to position [143, 0]
type input "ktn/10005/b"
click at [331, 382] on input "Practitioner" at bounding box center [667, 385] width 763 height 35
type input "fitnessplus"
click at [1024, 461] on button "Next" at bounding box center [1005, 481] width 90 height 46
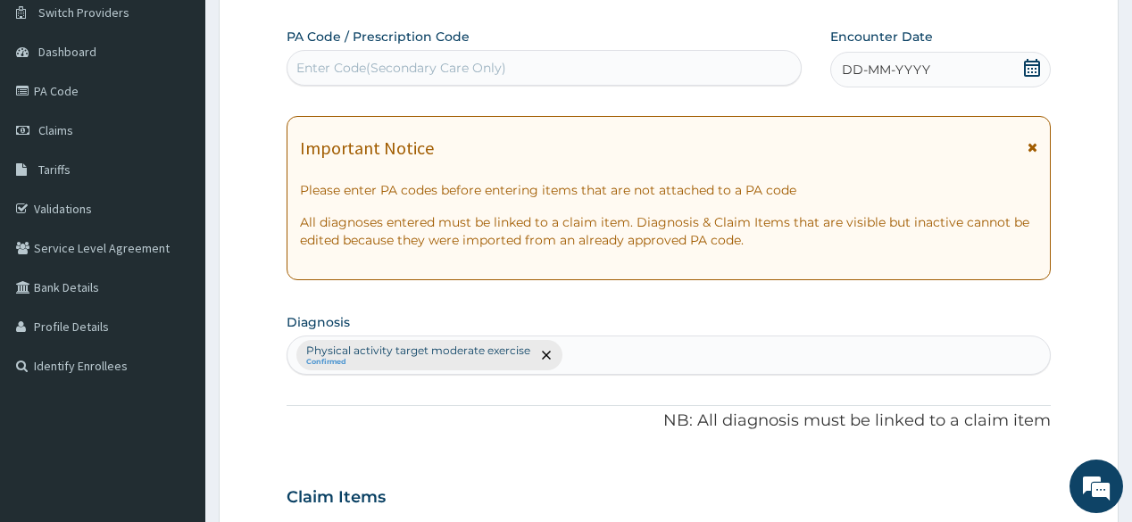
click at [380, 69] on div "Enter Code(Secondary Care Only)" at bounding box center [401, 68] width 210 height 18
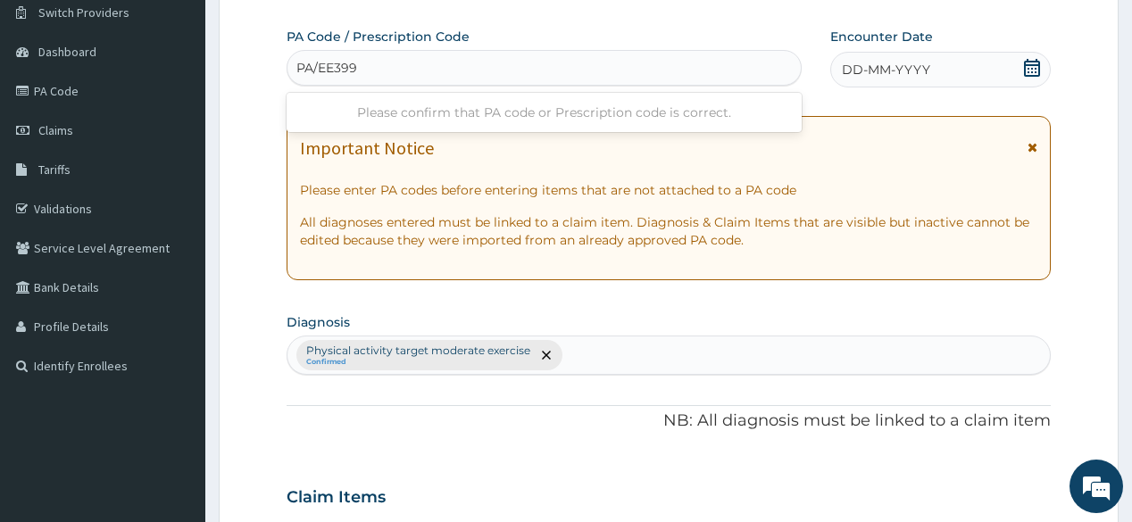
type input "PA/EE3998"
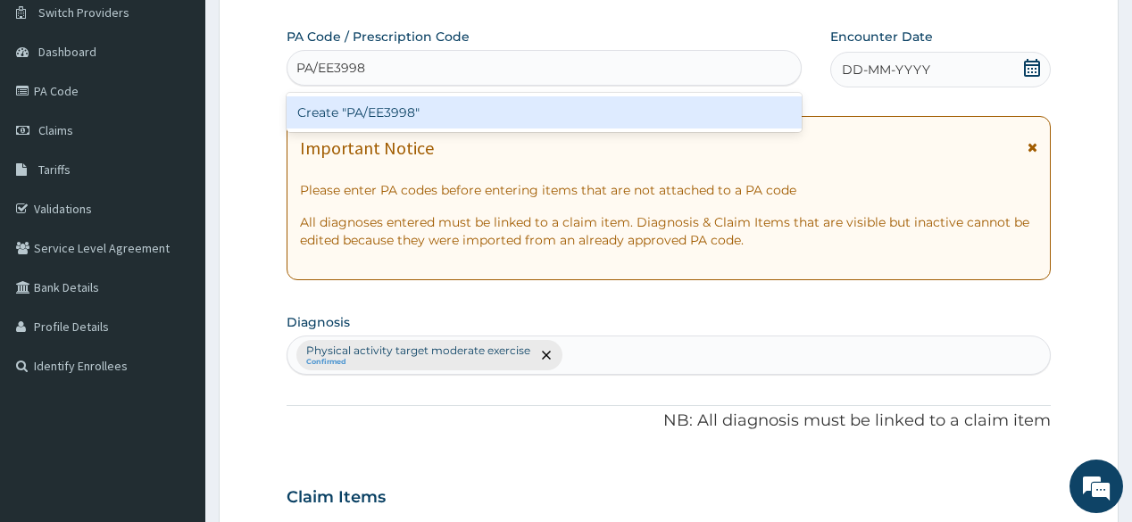
click at [407, 104] on div "Create "PA/EE3998"" at bounding box center [543, 112] width 514 height 32
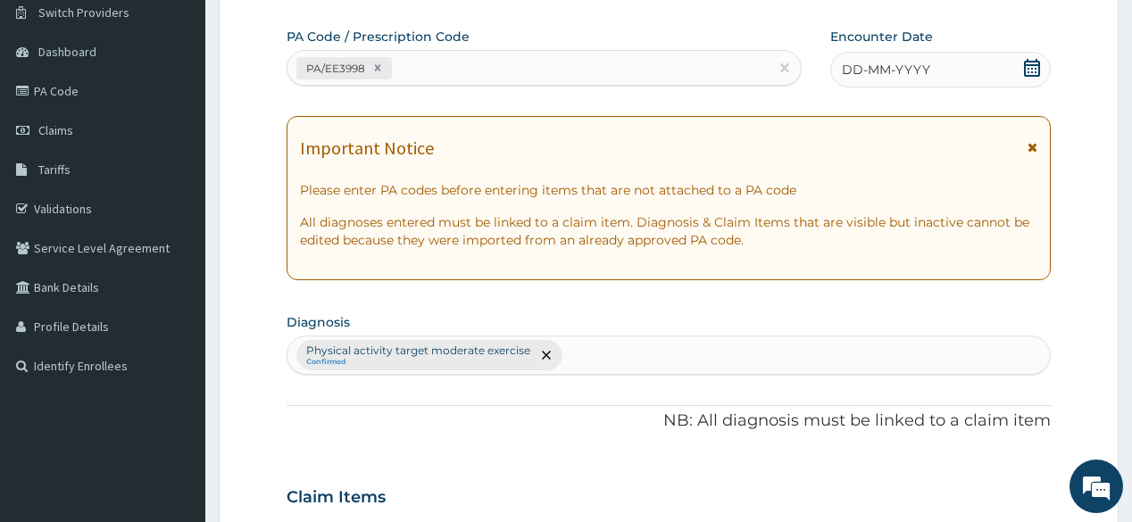
click at [1038, 65] on icon at bounding box center [1032, 68] width 16 height 18
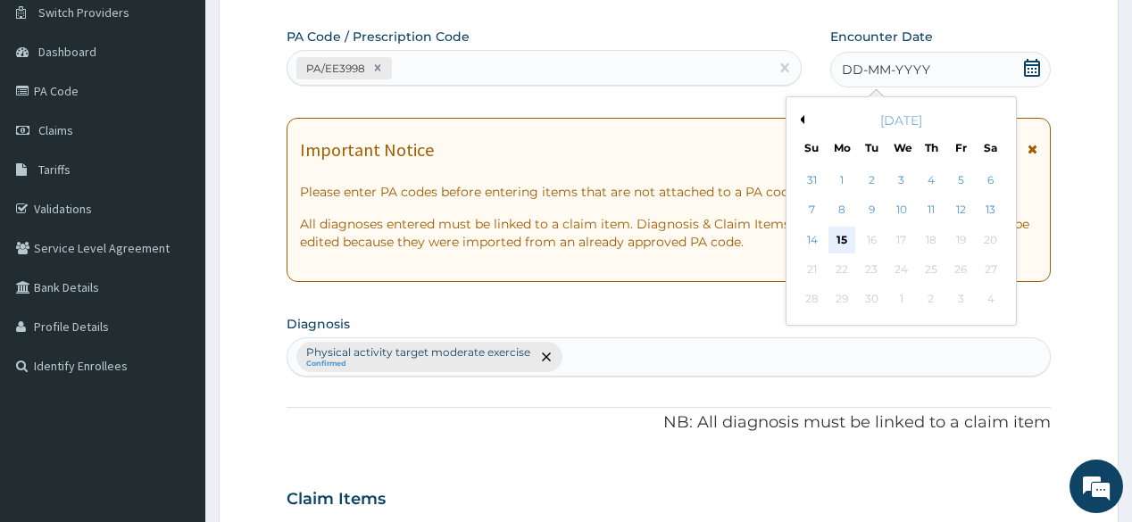
click at [839, 235] on div "15" at bounding box center [841, 240] width 27 height 27
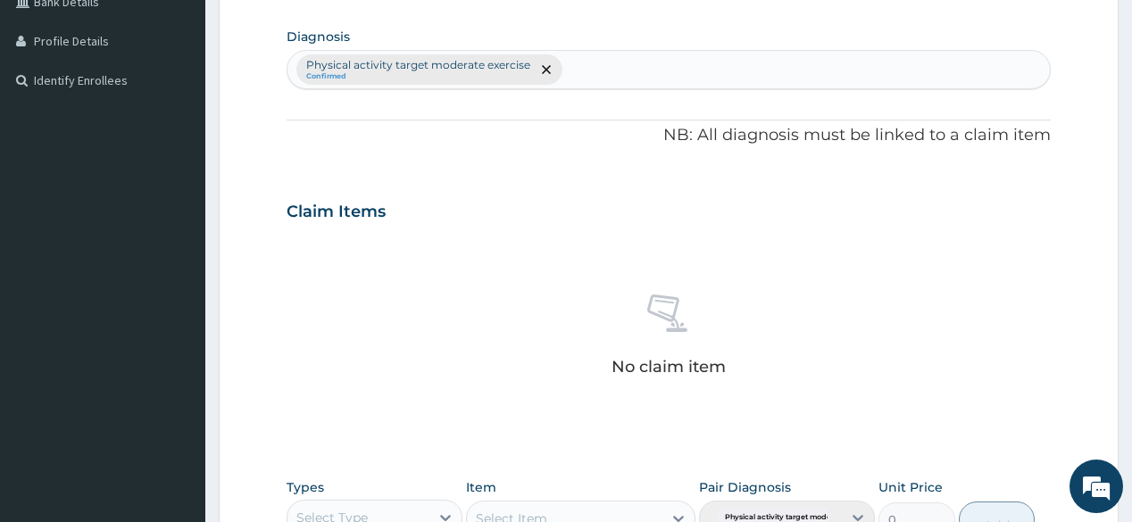
scroll to position [643, 0]
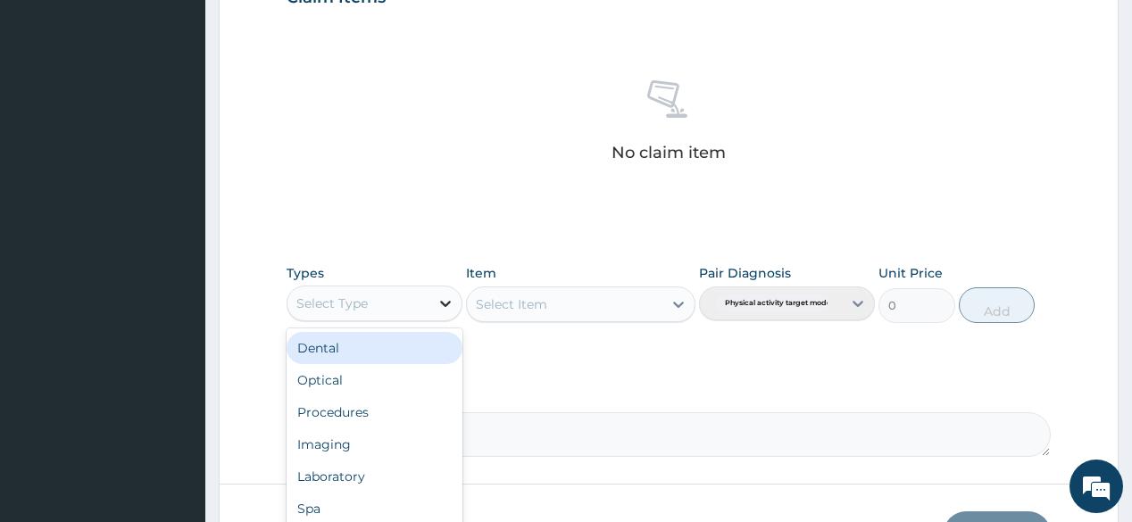
click at [443, 292] on div at bounding box center [445, 303] width 32 height 32
type input "gy"
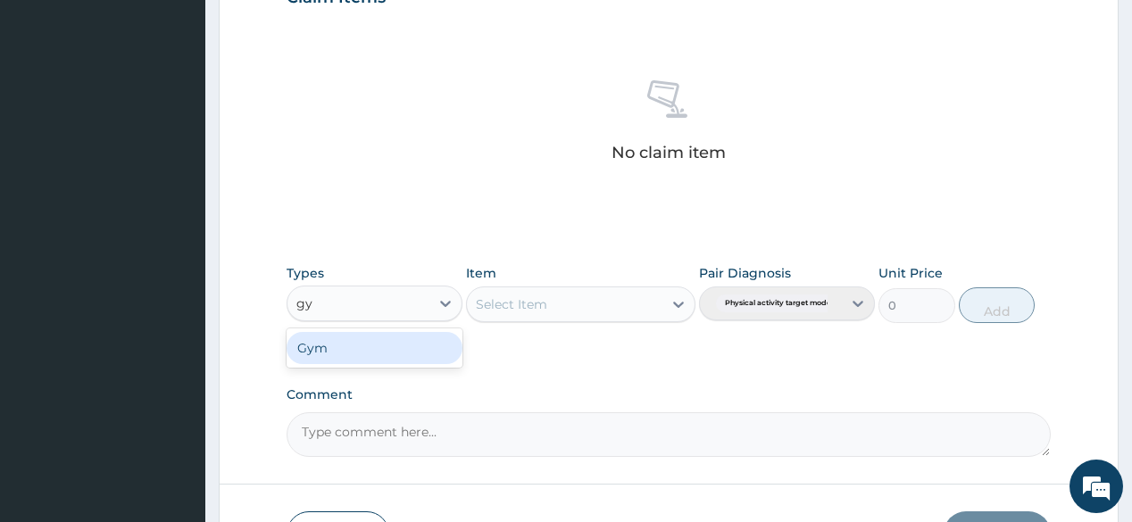
click at [411, 343] on div "Gym" at bounding box center [374, 348] width 176 height 32
click at [557, 303] on div "Select Item" at bounding box center [580, 304] width 229 height 36
click at [684, 300] on div "Select Item" at bounding box center [580, 304] width 229 height 36
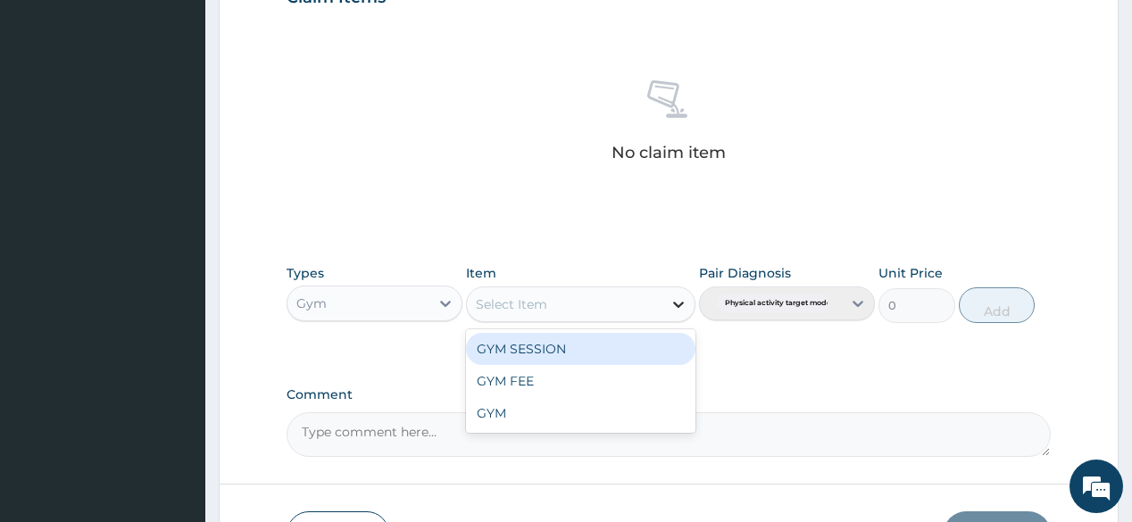
click at [676, 301] on icon at bounding box center [678, 304] width 18 height 18
click at [628, 345] on div "GYM SESSION" at bounding box center [580, 349] width 229 height 32
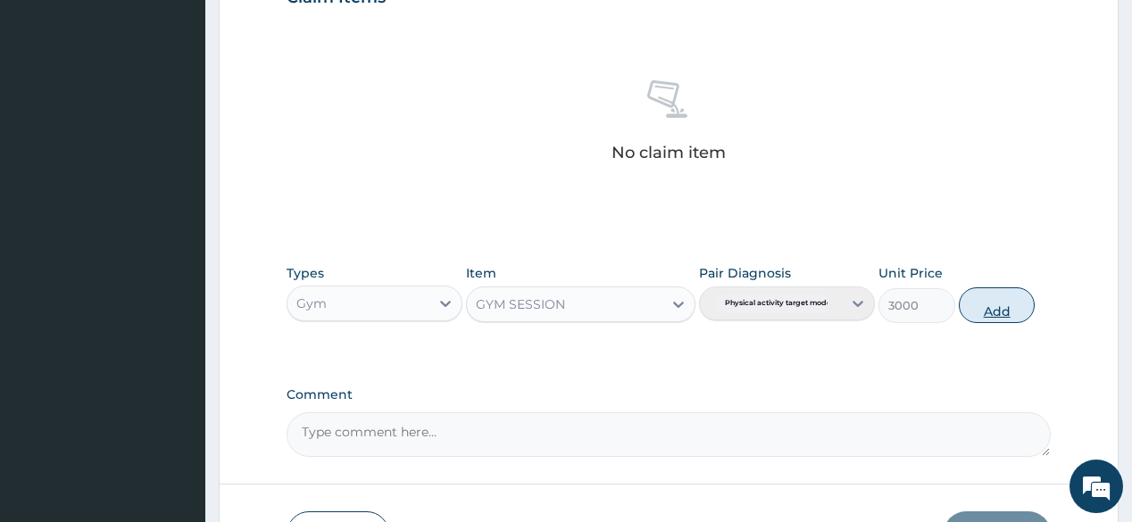
click at [966, 298] on button "Add" at bounding box center [996, 305] width 77 height 36
type input "0"
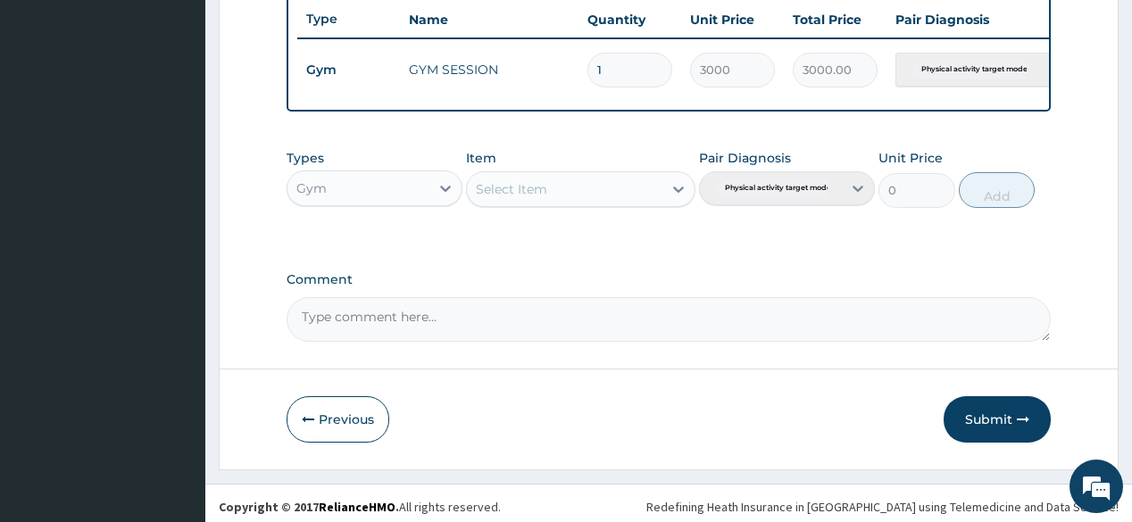
scroll to position [688, 0]
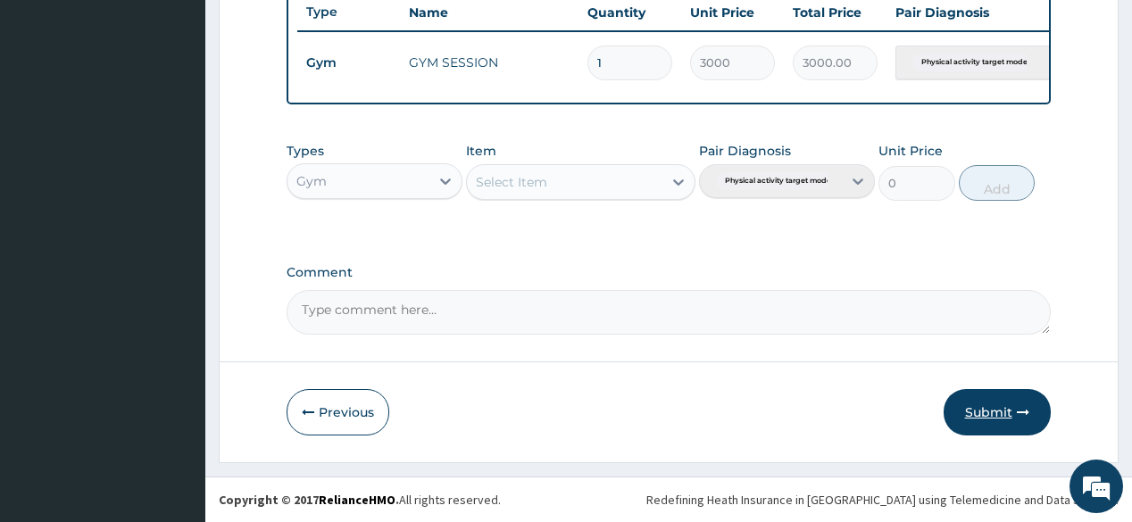
click at [1013, 425] on button "Submit" at bounding box center [996, 412] width 107 height 46
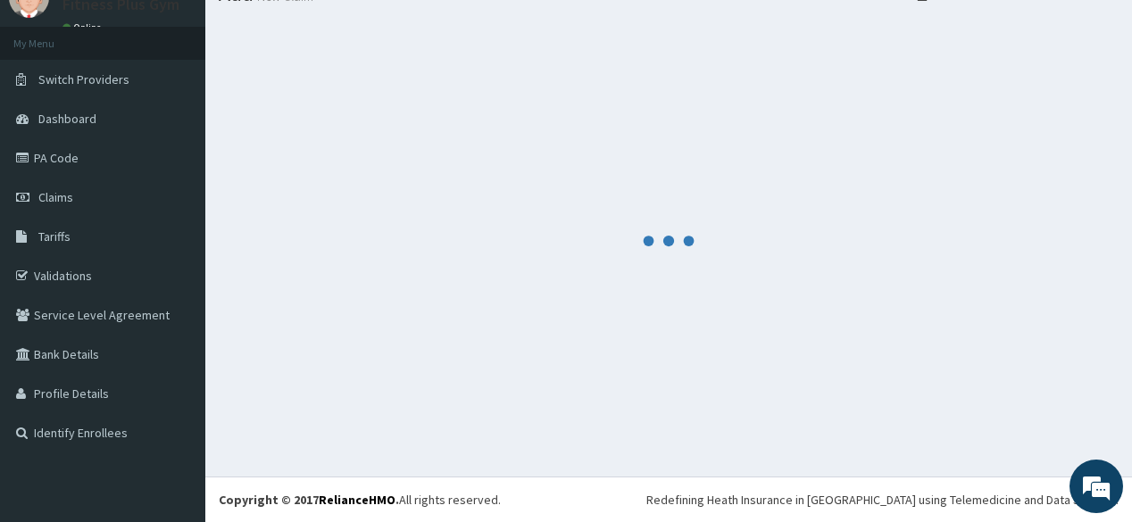
scroll to position [75, 0]
